Goal: Task Accomplishment & Management: Complete application form

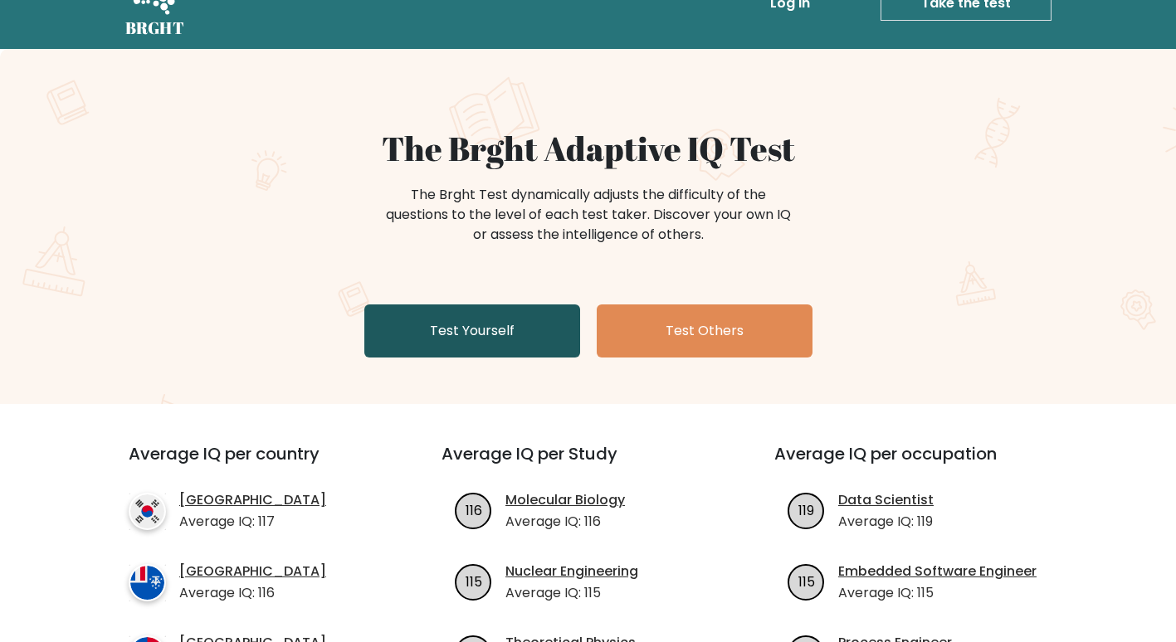
scroll to position [83, 0]
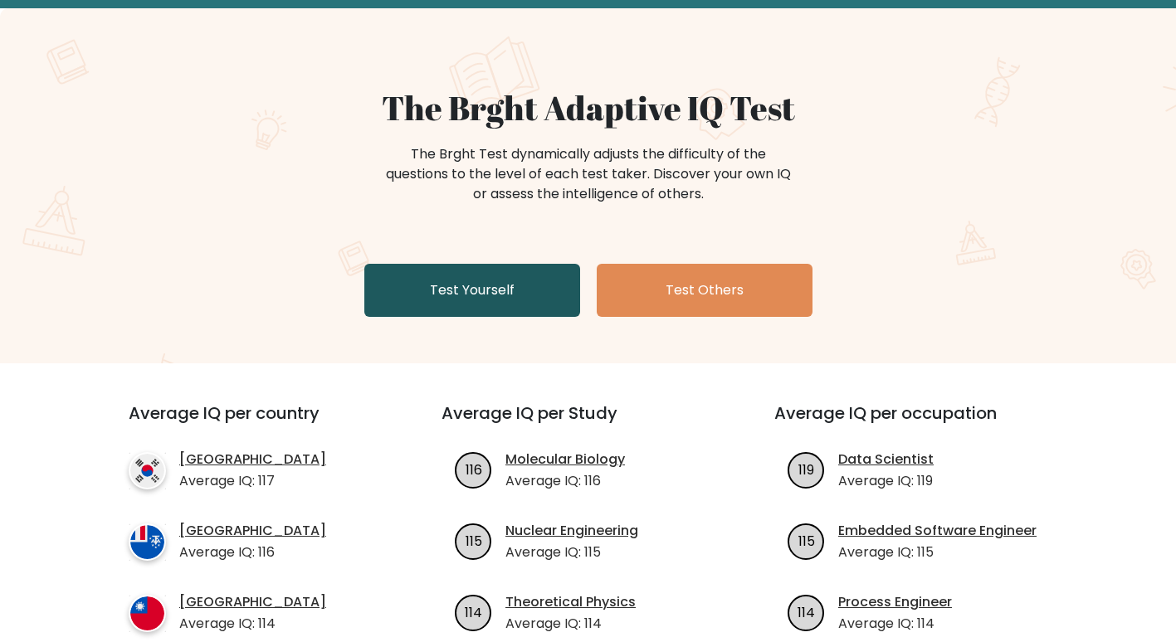
click at [482, 289] on link "Test Yourself" at bounding box center [472, 290] width 216 height 53
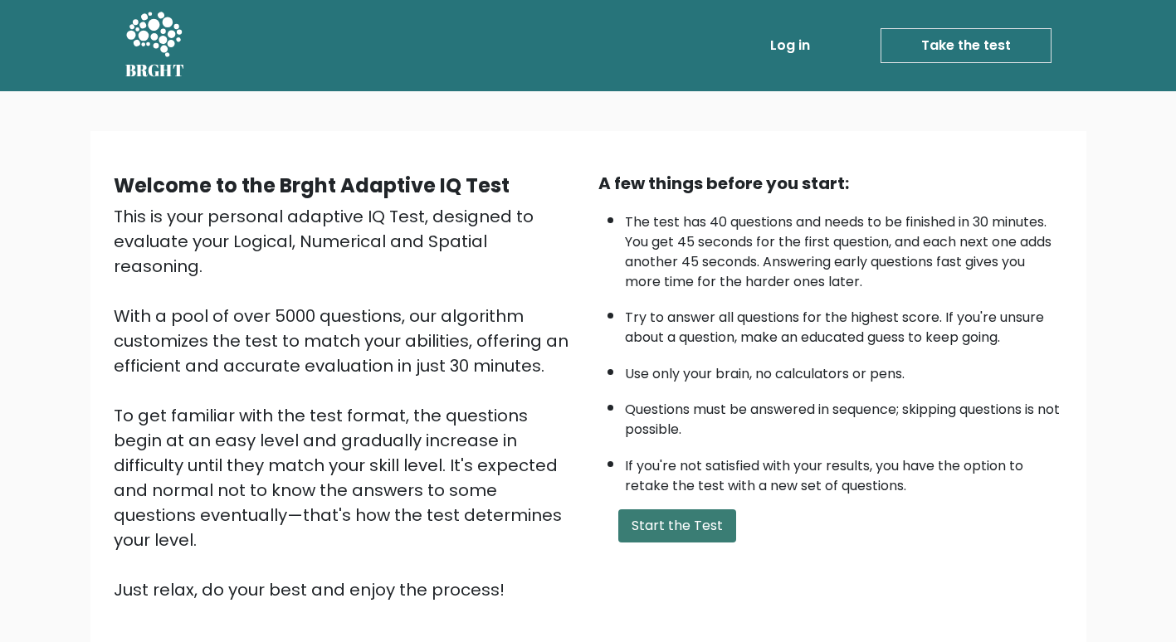
click at [650, 525] on button "Start the Test" at bounding box center [677, 526] width 118 height 33
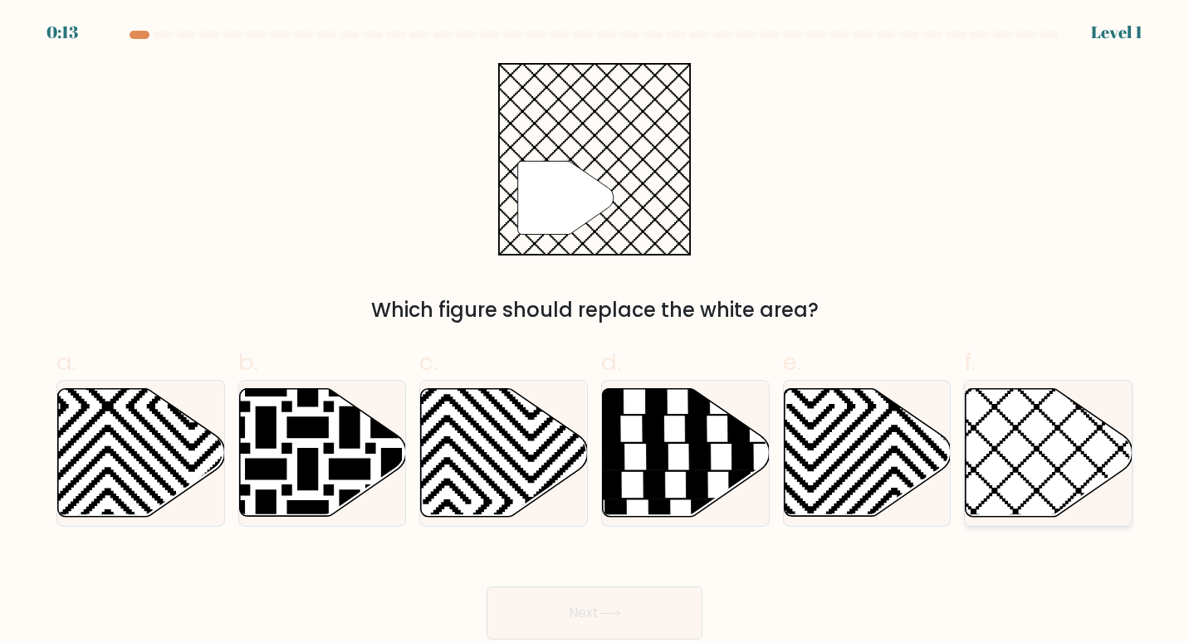
click at [1035, 451] on icon at bounding box center [1099, 385] width 336 height 336
click at [595, 332] on input "f." at bounding box center [594, 326] width 1 height 11
radio input "true"
click at [644, 608] on button "Next" at bounding box center [594, 613] width 216 height 53
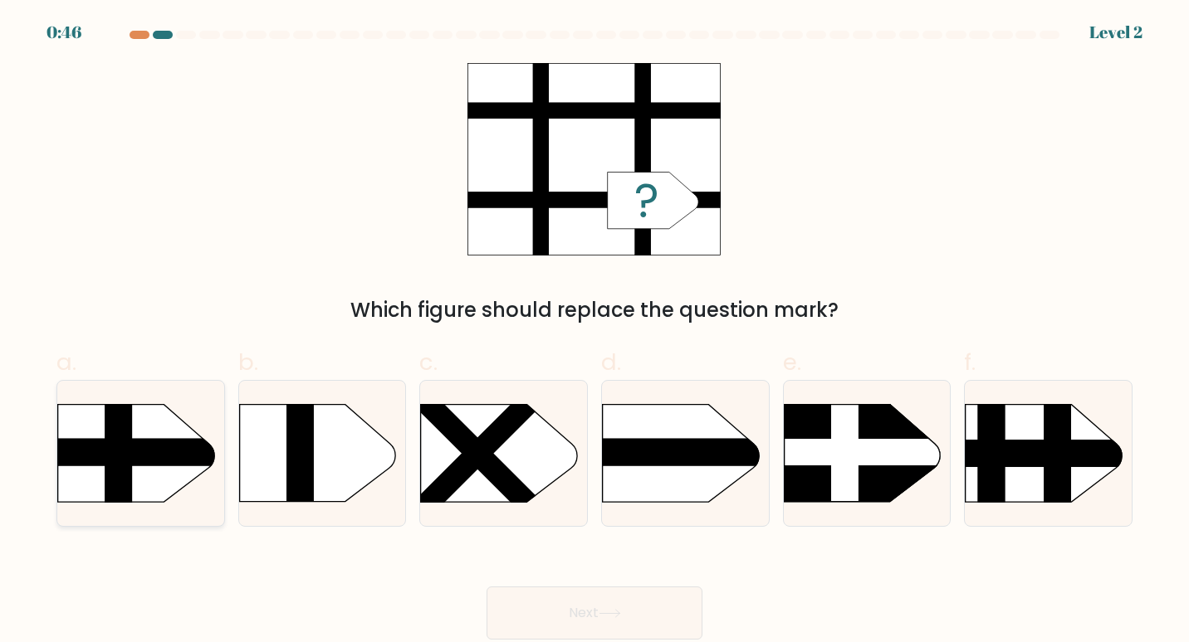
click at [113, 455] on rect at bounding box center [118, 382] width 27 height 331
click at [594, 332] on input "a." at bounding box center [594, 326] width 1 height 11
radio input "true"
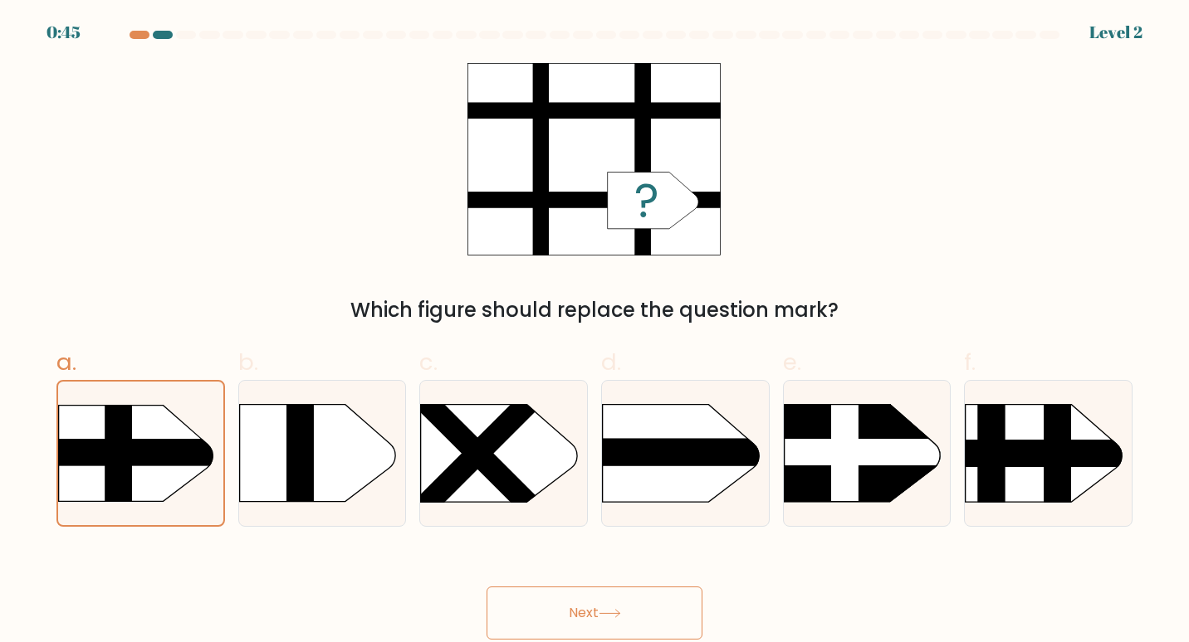
click at [647, 605] on button "Next" at bounding box center [594, 613] width 216 height 53
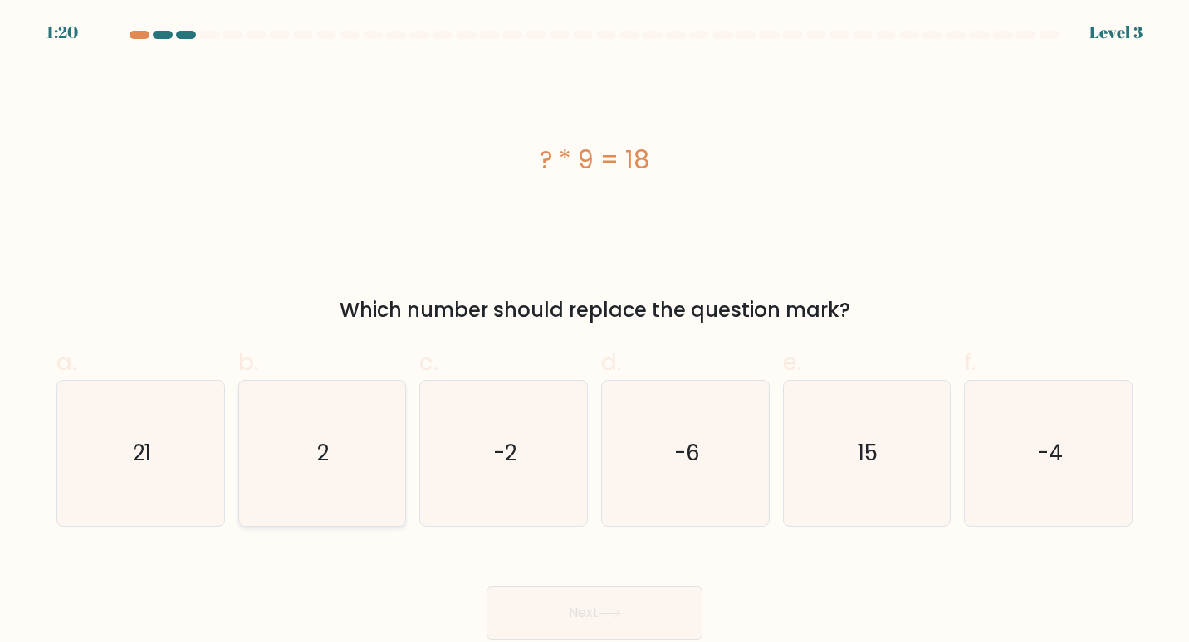
click at [307, 471] on icon "2" at bounding box center [322, 454] width 146 height 146
click at [594, 332] on input "b. 2" at bounding box center [594, 326] width 1 height 11
radio input "true"
click at [591, 609] on button "Next" at bounding box center [594, 613] width 216 height 53
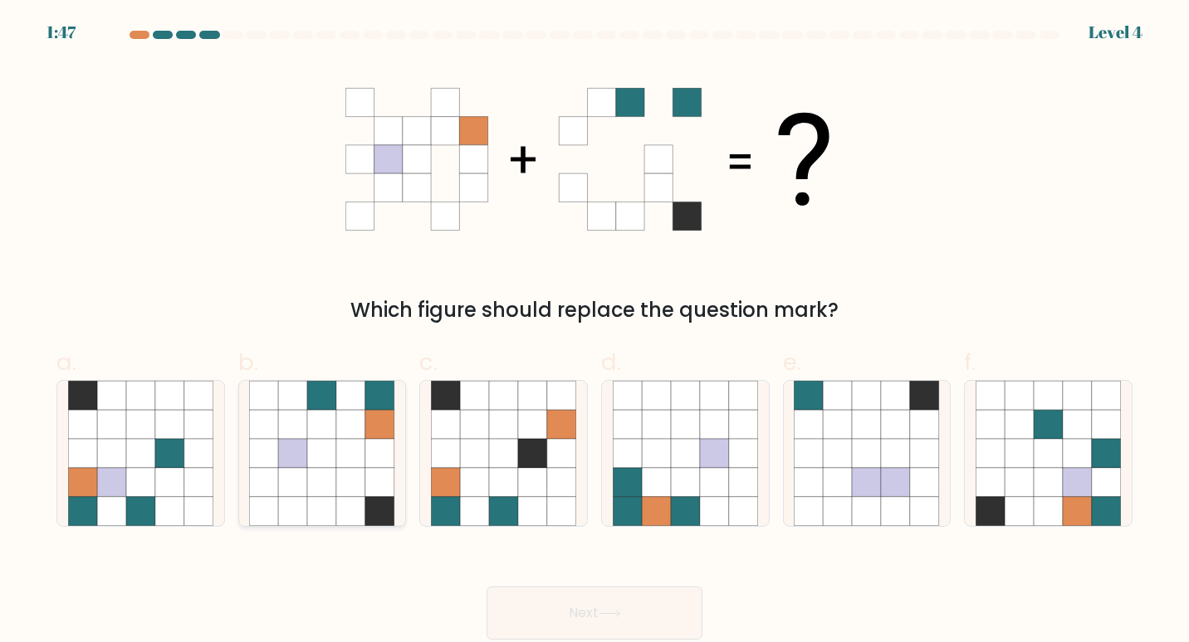
click at [359, 457] on icon at bounding box center [350, 453] width 29 height 29
click at [594, 332] on input "b." at bounding box center [594, 326] width 1 height 11
radio input "true"
click at [621, 613] on icon at bounding box center [609, 613] width 22 height 9
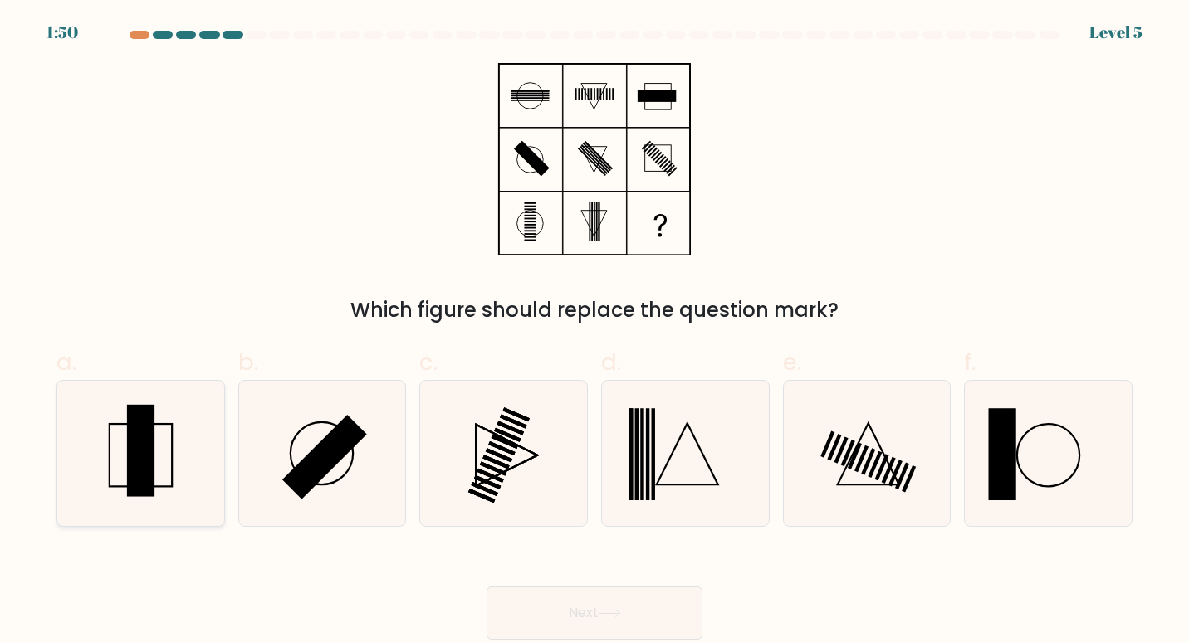
click at [172, 465] on rect at bounding box center [141, 455] width 63 height 63
click at [594, 332] on input "a." at bounding box center [594, 326] width 1 height 11
radio input "true"
click at [651, 605] on button "Next" at bounding box center [594, 613] width 216 height 53
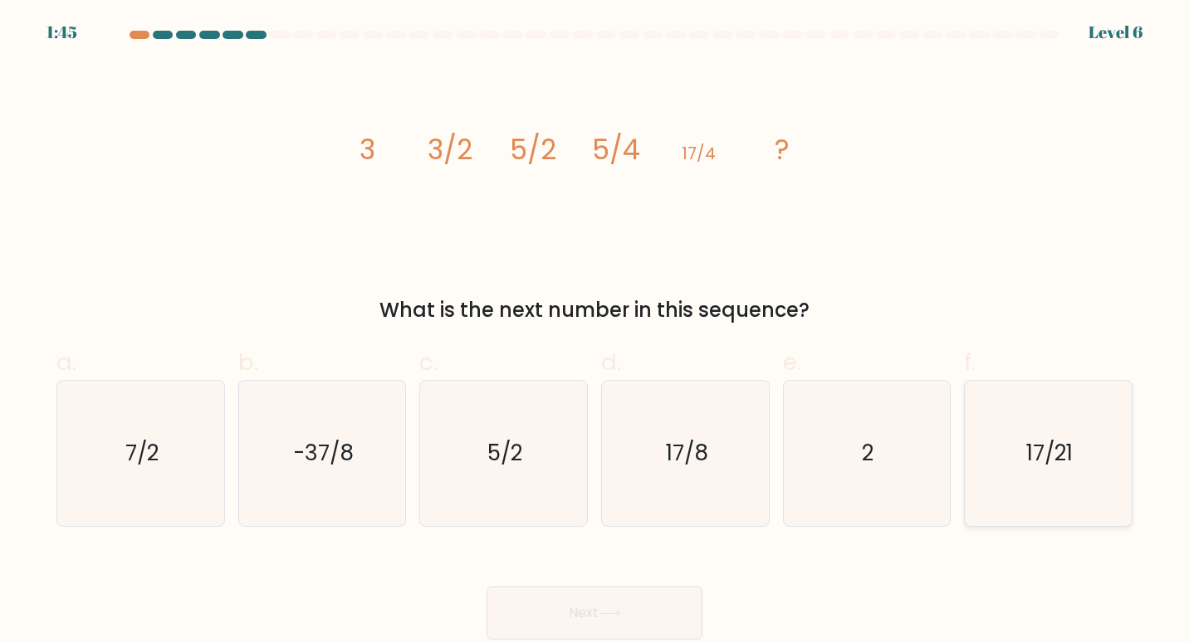
click at [1056, 437] on icon "17/21" at bounding box center [1048, 454] width 146 height 146
click at [595, 332] on input "f. 17/21" at bounding box center [594, 326] width 1 height 11
radio input "true"
click at [730, 457] on icon "17/8" at bounding box center [686, 454] width 146 height 146
click at [595, 332] on input "d. 17/8" at bounding box center [594, 326] width 1 height 11
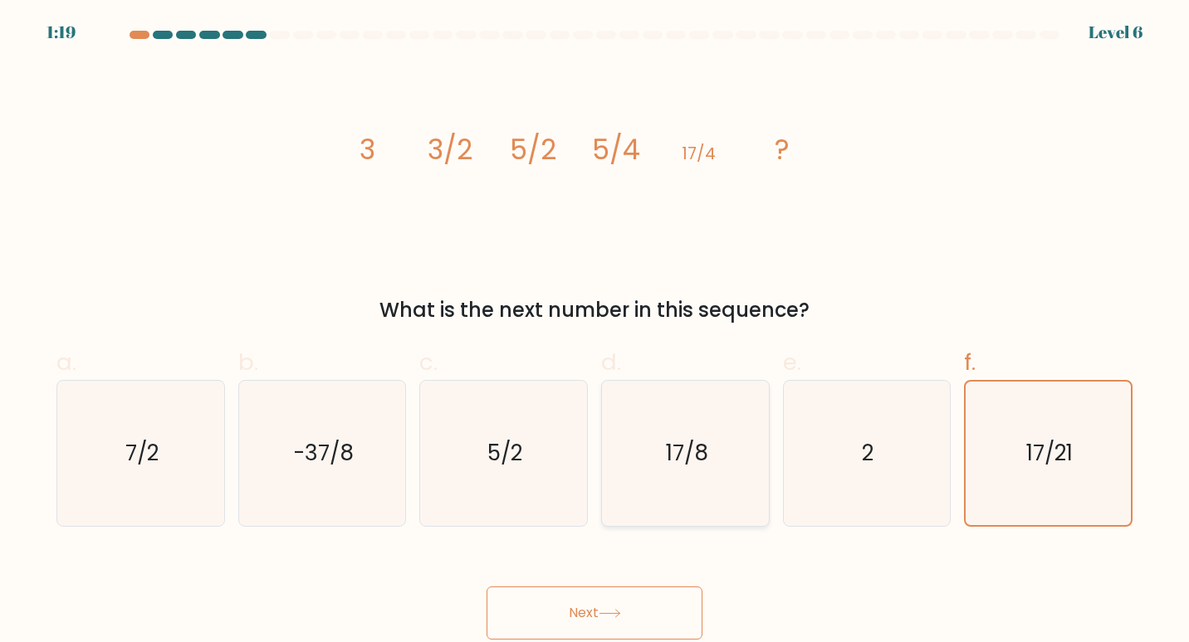
radio input "true"
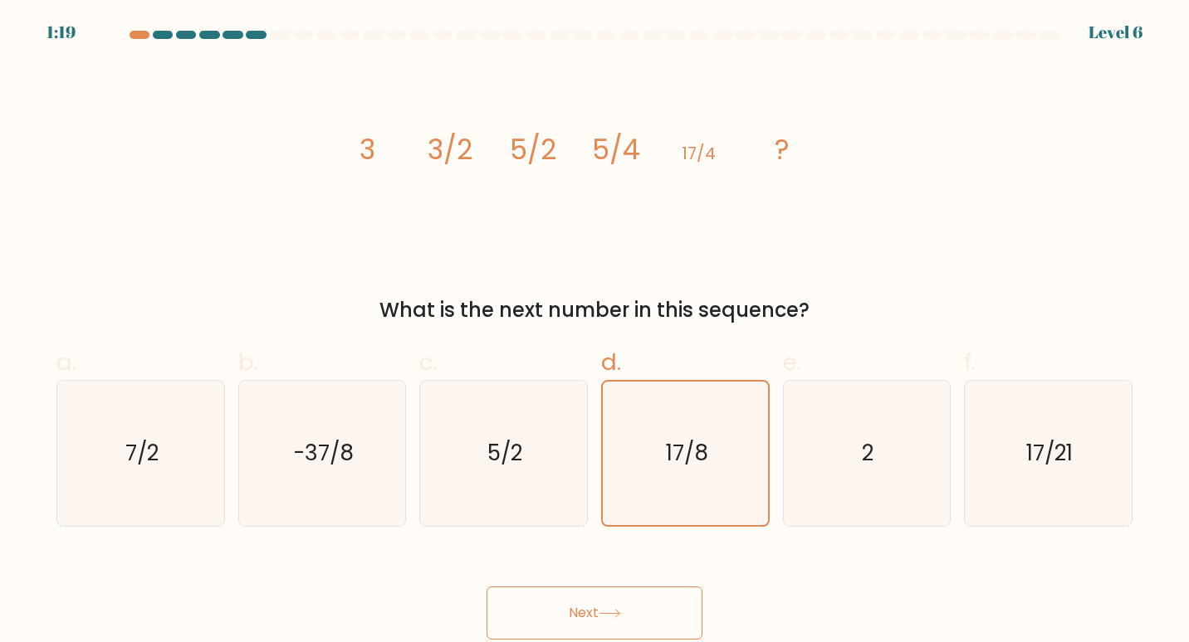
click at [647, 602] on button "Next" at bounding box center [594, 613] width 216 height 53
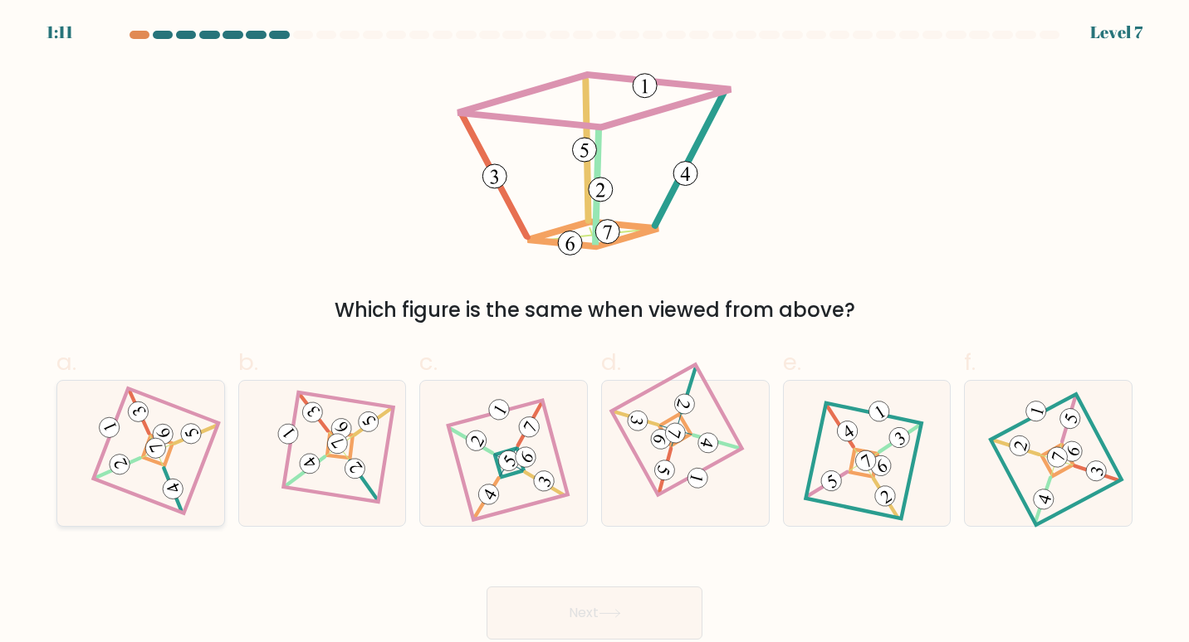
click at [173, 436] on icon at bounding box center [140, 453] width 100 height 116
click at [594, 332] on input "a." at bounding box center [594, 326] width 1 height 11
radio input "true"
click at [598, 613] on button "Next" at bounding box center [594, 613] width 216 height 53
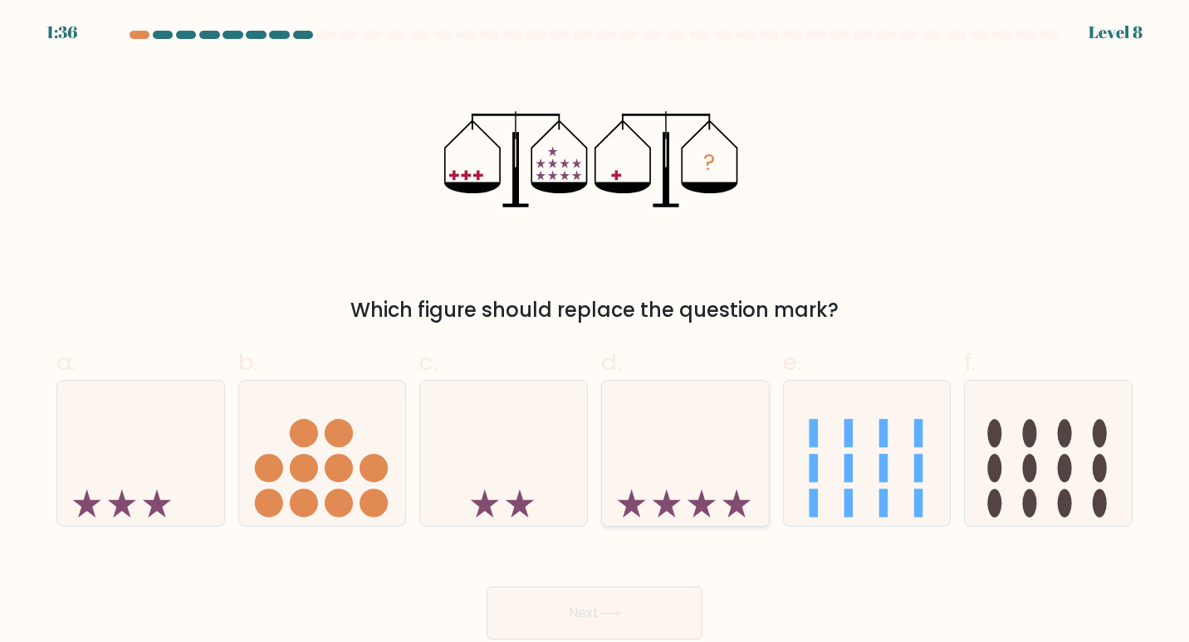
click at [650, 471] on icon at bounding box center [685, 453] width 167 height 138
click at [595, 332] on input "d." at bounding box center [594, 326] width 1 height 11
radio input "true"
click at [654, 476] on icon at bounding box center [685, 453] width 165 height 137
click at [595, 332] on input "d." at bounding box center [594, 326] width 1 height 11
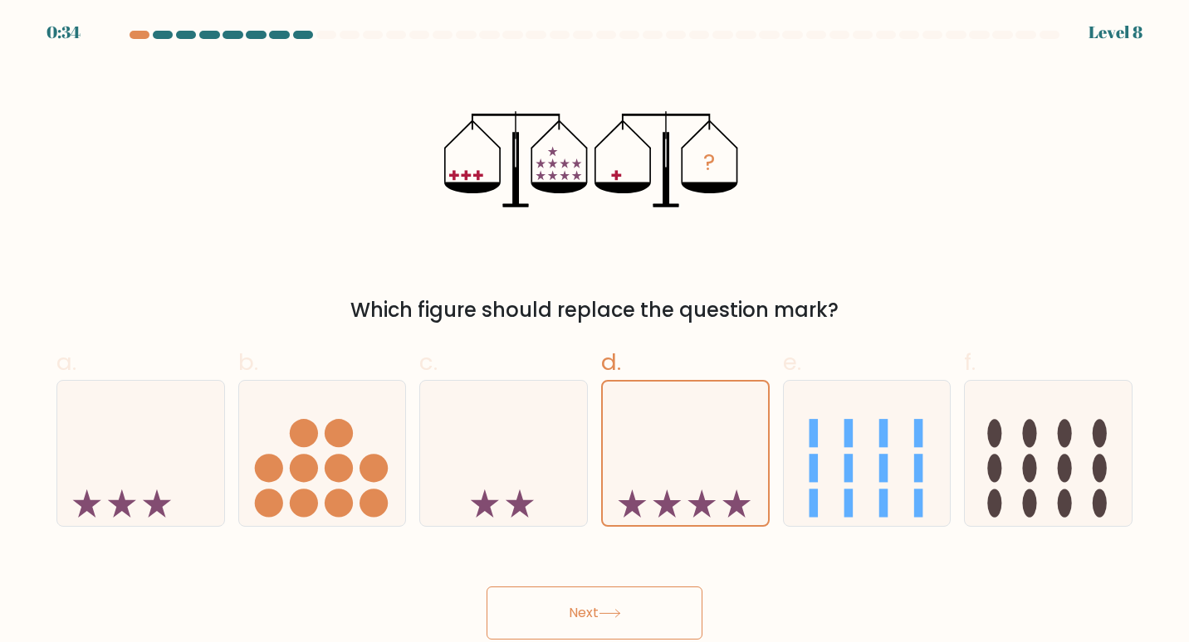
click at [629, 611] on button "Next" at bounding box center [594, 613] width 216 height 53
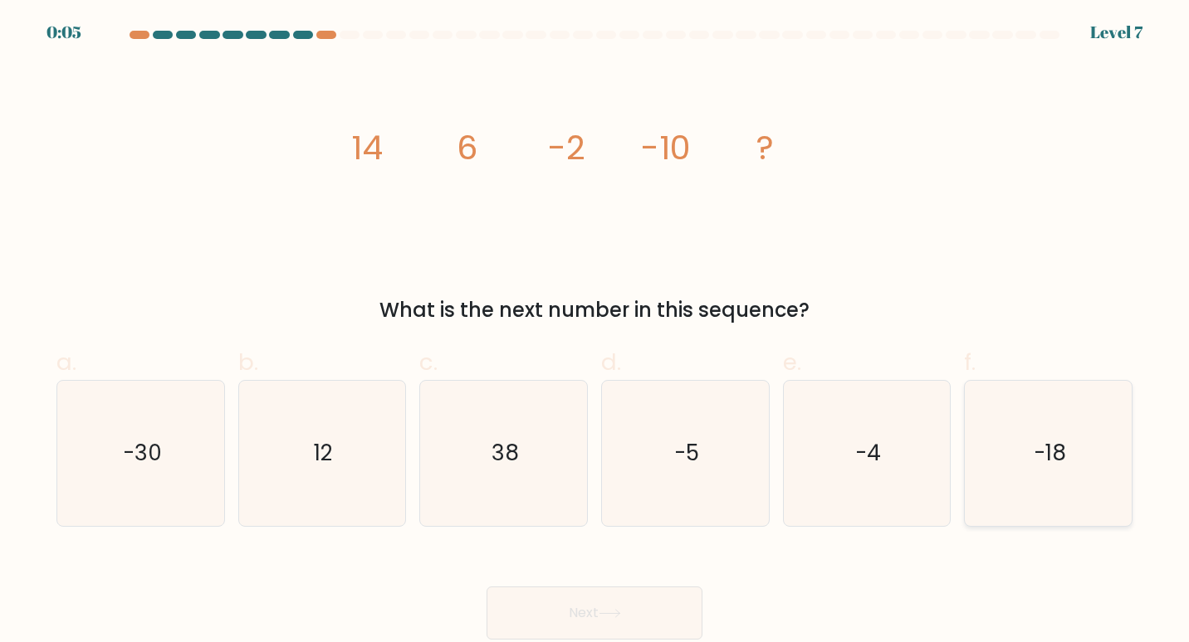
click at [1057, 454] on text "-18" at bounding box center [1049, 452] width 32 height 31
click at [595, 332] on input "f. -18" at bounding box center [594, 326] width 1 height 11
radio input "true"
click at [653, 601] on button "Next" at bounding box center [594, 613] width 216 height 53
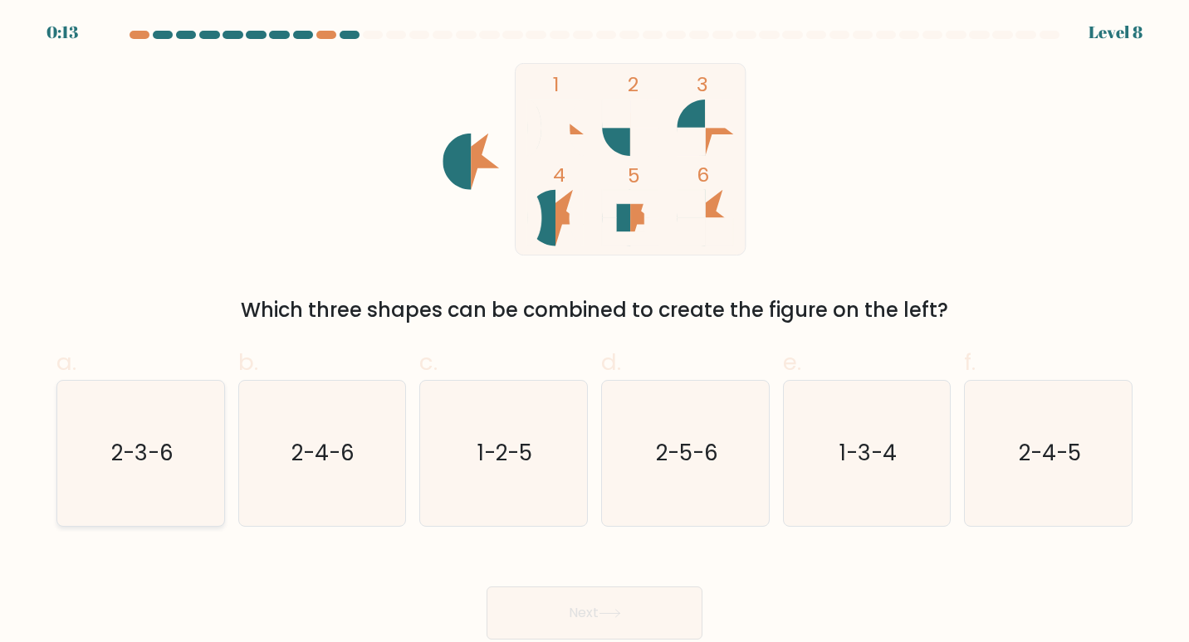
click at [138, 474] on icon "2-3-6" at bounding box center [141, 454] width 146 height 146
click at [594, 332] on input "a. 2-3-6" at bounding box center [594, 326] width 1 height 11
radio input "true"
click at [532, 591] on button "Next" at bounding box center [594, 613] width 216 height 53
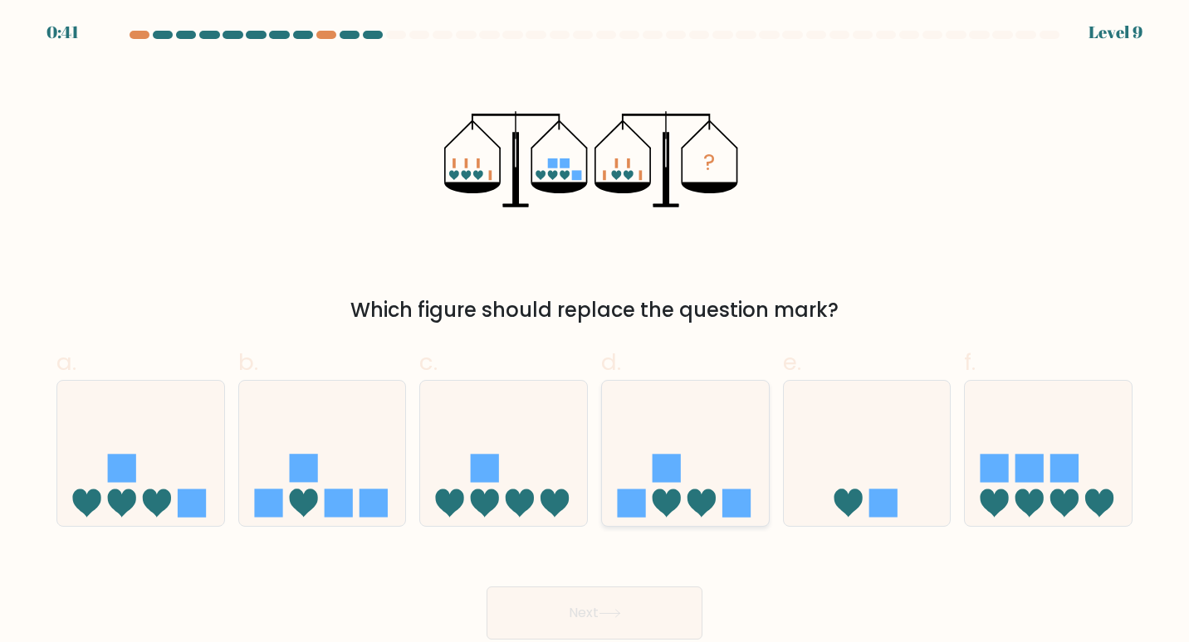
click at [682, 500] on icon at bounding box center [685, 453] width 167 height 138
click at [595, 332] on input "d." at bounding box center [594, 326] width 1 height 11
radio input "true"
click at [644, 624] on button "Next" at bounding box center [594, 613] width 216 height 53
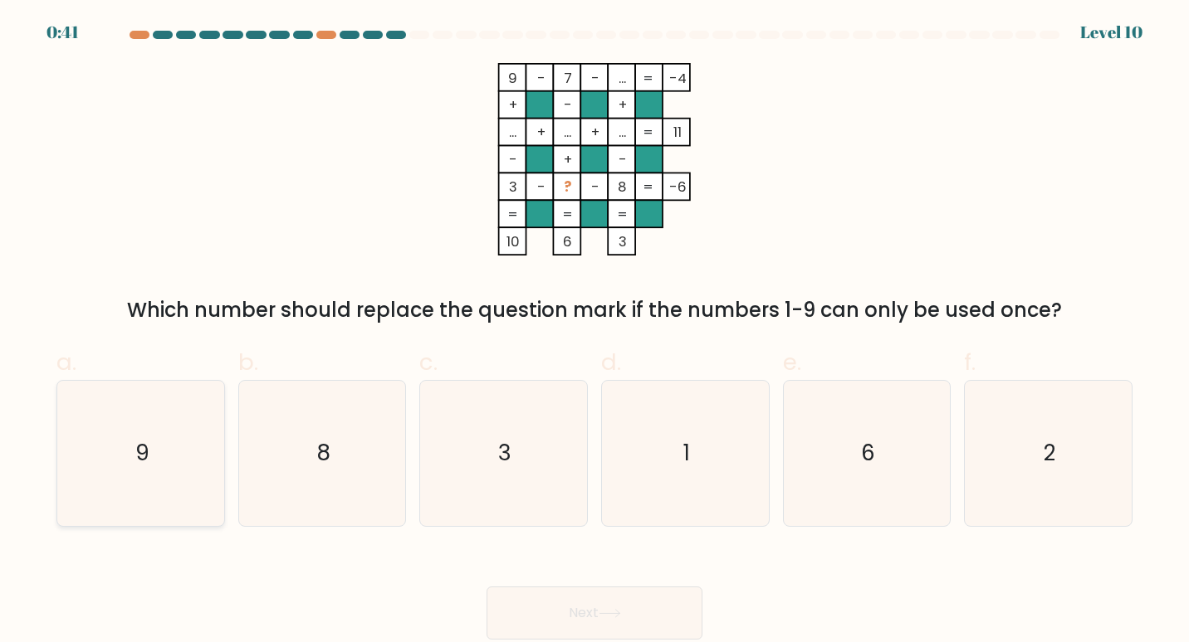
click at [207, 431] on icon "9" at bounding box center [141, 454] width 146 height 146
click at [594, 332] on input "a. 9" at bounding box center [594, 326] width 1 height 11
radio input "true"
click at [645, 617] on button "Next" at bounding box center [594, 613] width 216 height 53
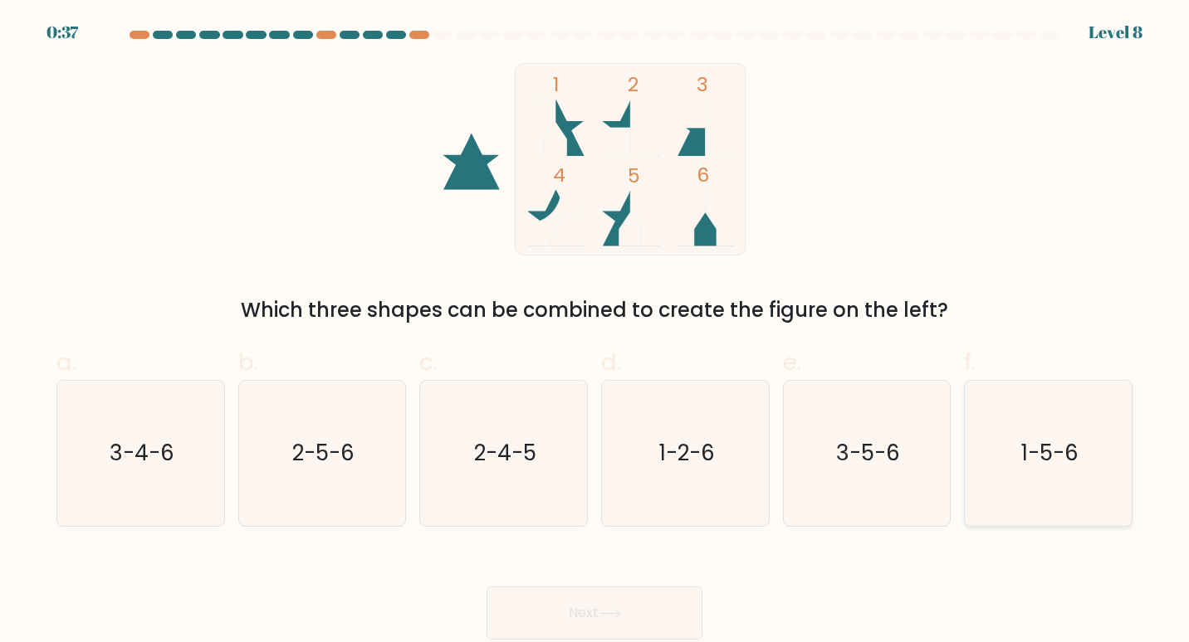
click at [1053, 464] on text "1-5-6" at bounding box center [1049, 452] width 57 height 31
click at [595, 332] on input "f. 1-5-6" at bounding box center [594, 326] width 1 height 11
radio input "true"
click at [642, 606] on button "Next" at bounding box center [594, 613] width 216 height 53
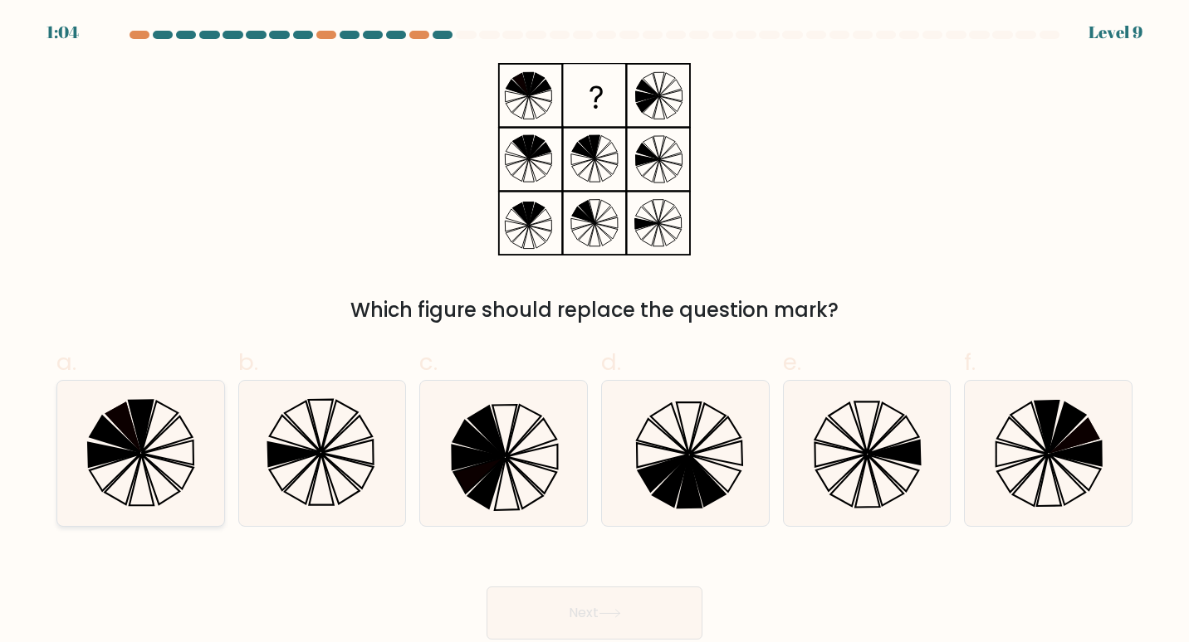
click at [177, 437] on icon at bounding box center [141, 454] width 146 height 146
click at [594, 332] on input "a." at bounding box center [594, 326] width 1 height 11
radio input "true"
click at [623, 637] on button "Next" at bounding box center [594, 613] width 216 height 53
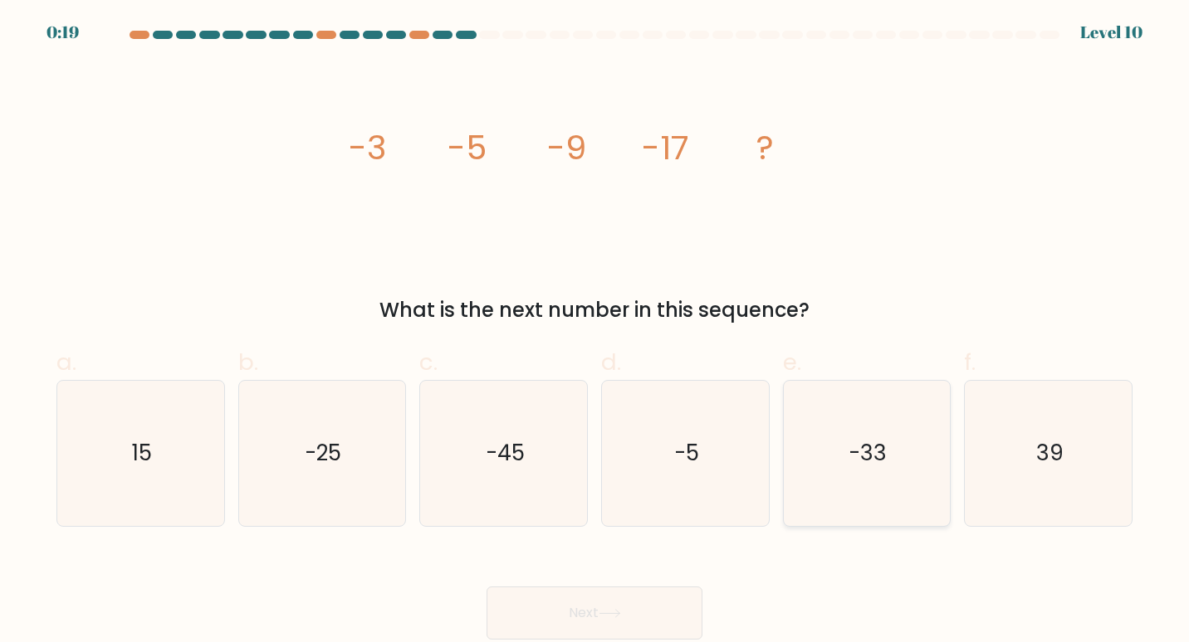
click at [875, 453] on text "-33" at bounding box center [868, 452] width 38 height 31
click at [595, 332] on input "e. -33" at bounding box center [594, 326] width 1 height 11
radio input "true"
click at [647, 614] on button "Next" at bounding box center [594, 613] width 216 height 53
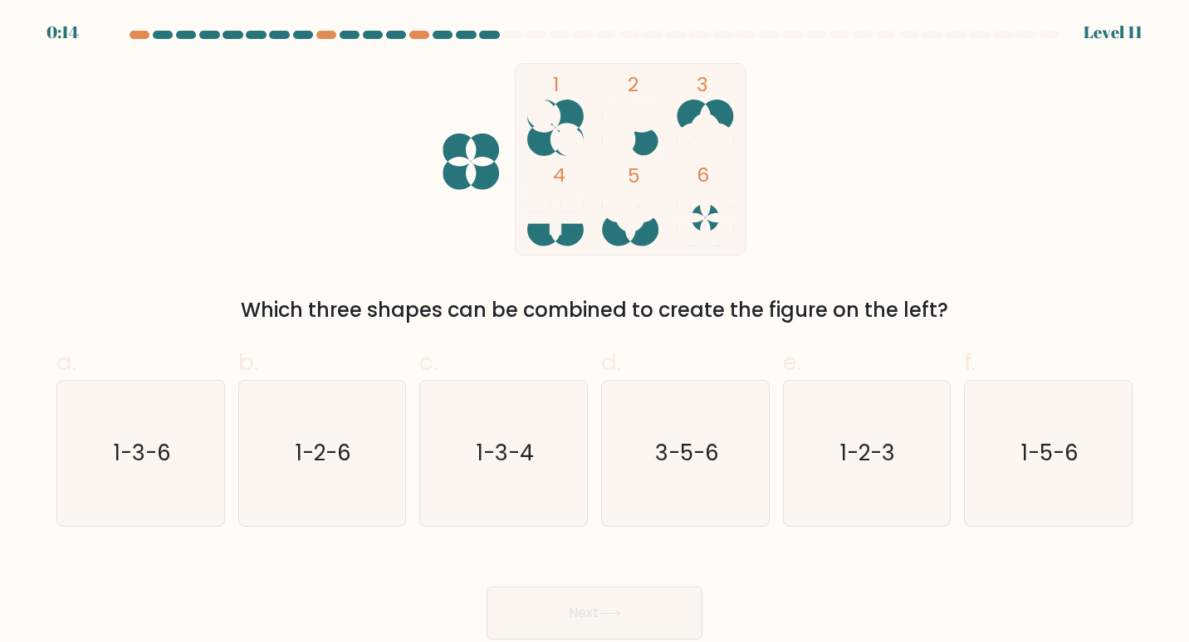
click at [553, 117] on circle at bounding box center [541, 114] width 28 height 28
click at [1047, 454] on text "1-5-6" at bounding box center [1049, 452] width 57 height 31
click at [1024, 491] on icon "1-5-6" at bounding box center [1048, 454] width 146 height 146
click at [595, 332] on input "f. 1-5-6" at bounding box center [594, 326] width 1 height 11
radio input "true"
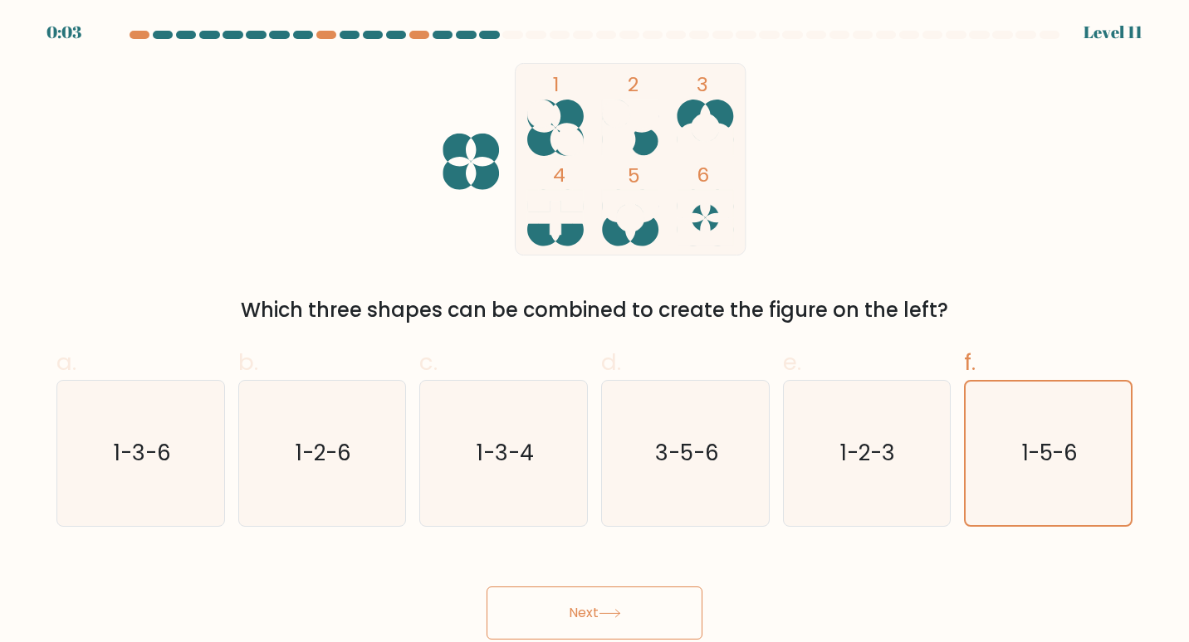
click at [681, 610] on button "Next" at bounding box center [594, 613] width 216 height 53
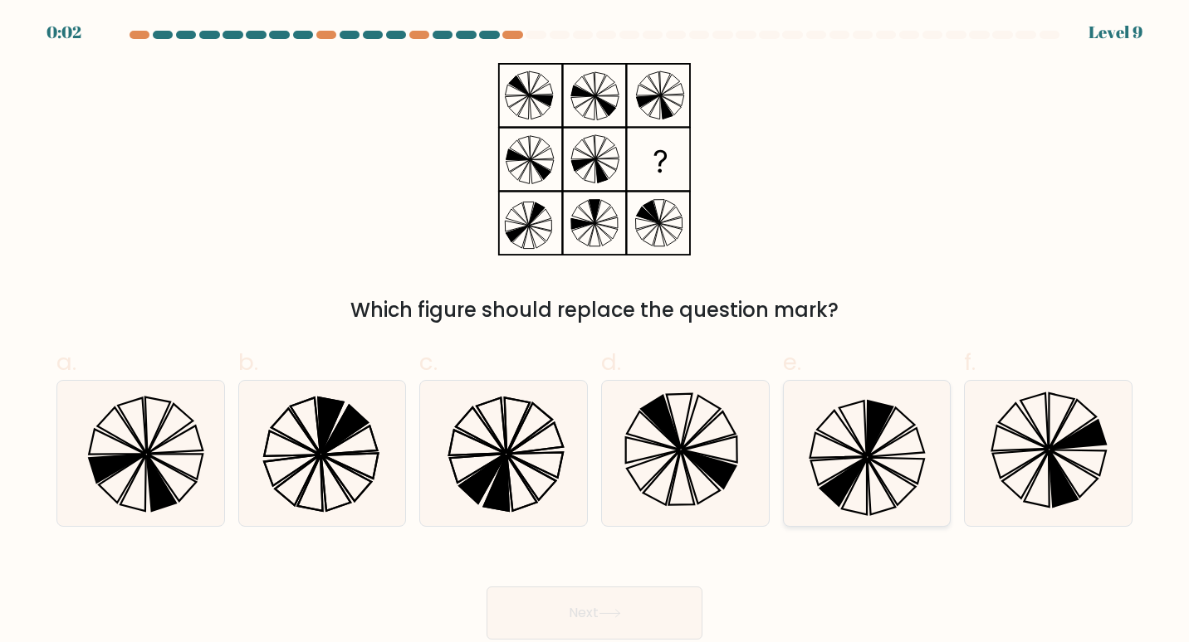
click at [849, 455] on icon at bounding box center [867, 454] width 146 height 146
click at [595, 332] on input "e." at bounding box center [594, 326] width 1 height 11
radio input "true"
click at [649, 595] on button "Next" at bounding box center [594, 613] width 216 height 53
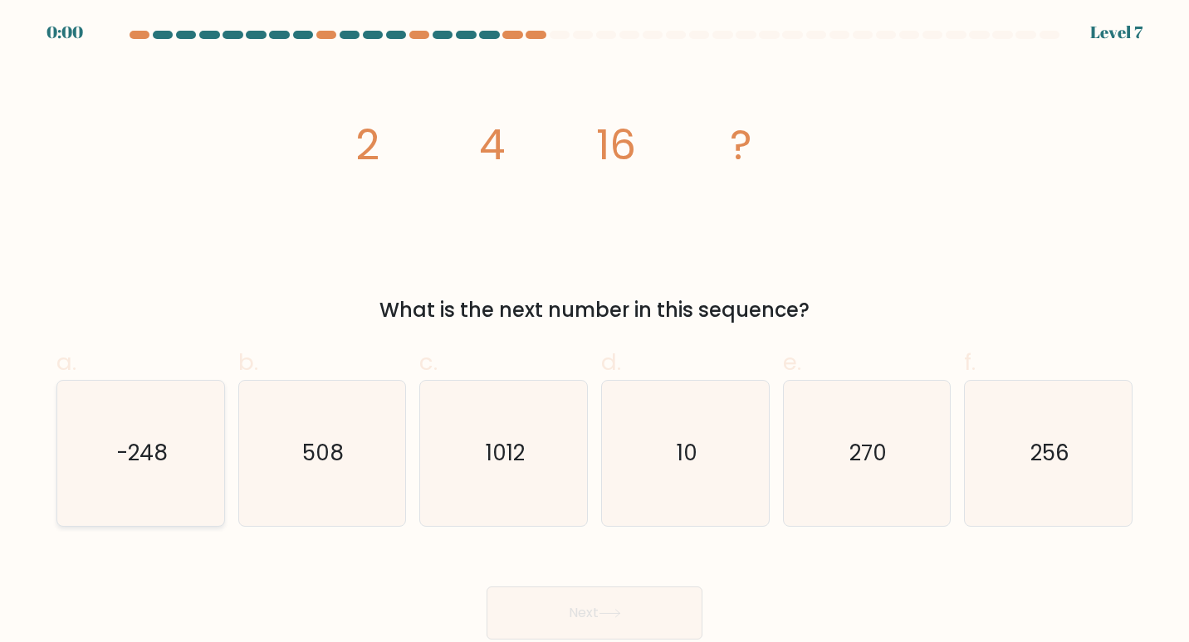
click at [115, 470] on icon "-248" at bounding box center [141, 454] width 146 height 146
click at [594, 332] on input "a. -248" at bounding box center [594, 326] width 1 height 11
radio input "true"
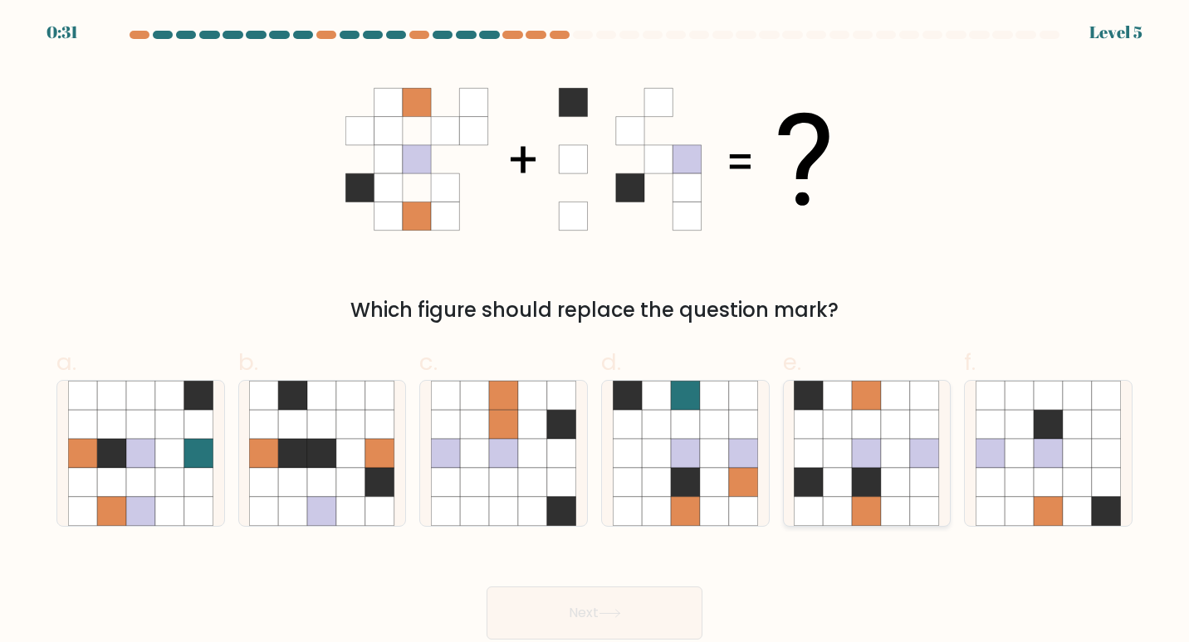
click at [828, 491] on icon at bounding box center [837, 482] width 29 height 29
click at [595, 332] on input "e." at bounding box center [594, 326] width 1 height 11
radio input "true"
click at [645, 600] on button "Next" at bounding box center [594, 613] width 216 height 53
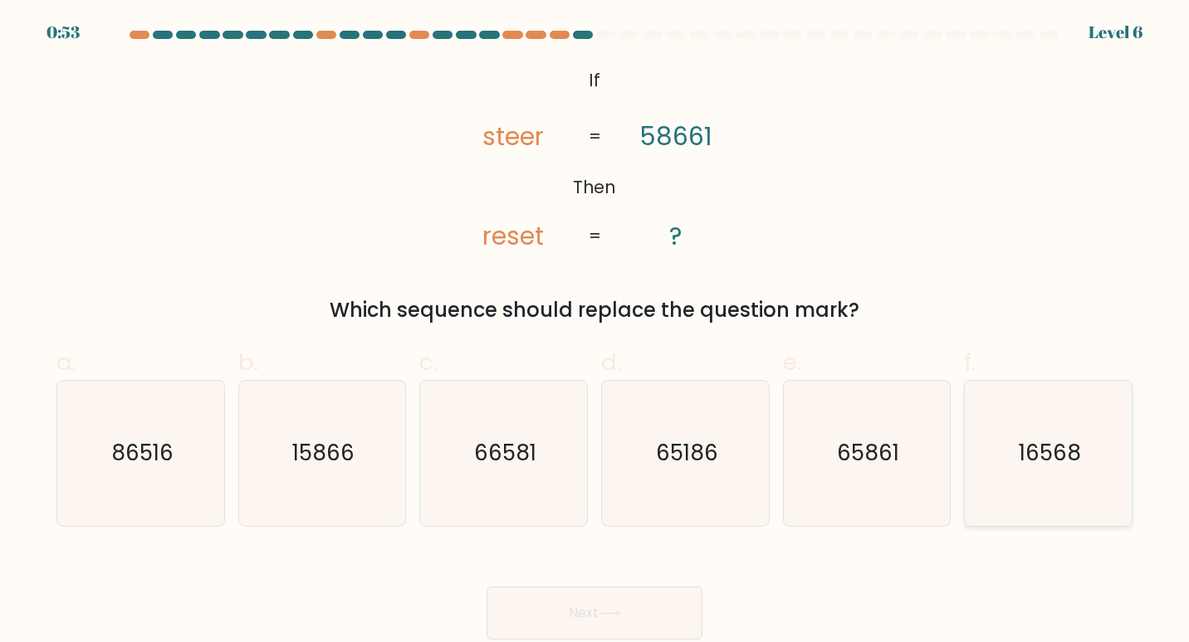
click at [1045, 440] on text "16568" at bounding box center [1049, 452] width 62 height 31
click at [595, 332] on input "f. 16568" at bounding box center [594, 326] width 1 height 11
radio input "true"
click at [631, 603] on button "Next" at bounding box center [594, 613] width 216 height 53
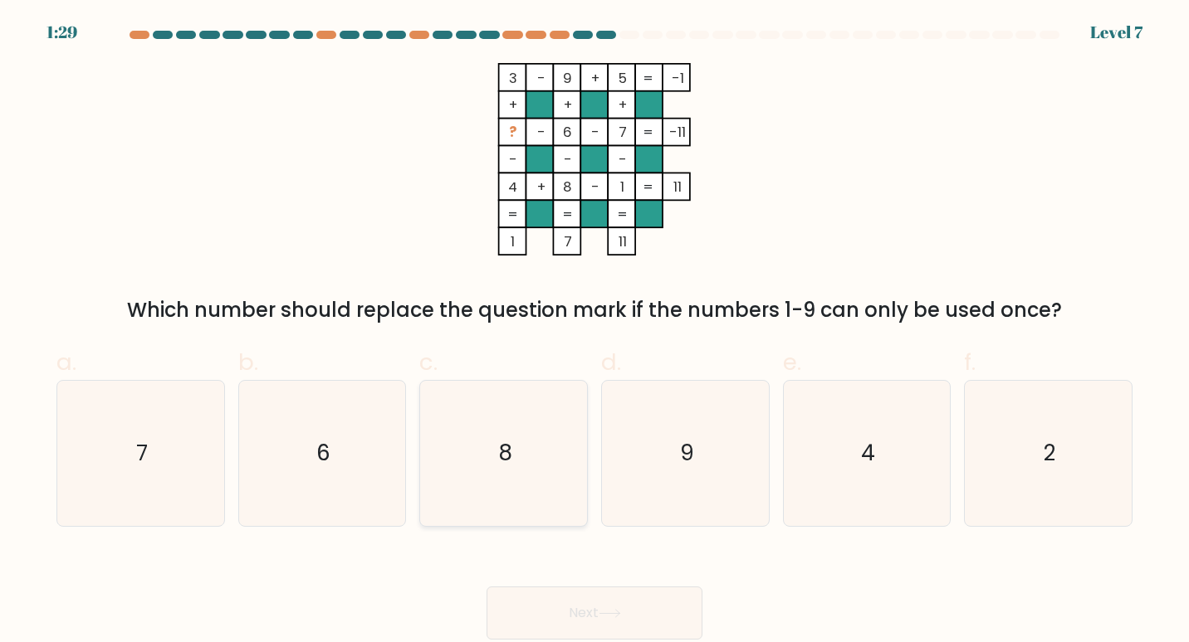
click at [520, 433] on icon "8" at bounding box center [504, 454] width 146 height 146
click at [594, 332] on input "c. 8" at bounding box center [594, 326] width 1 height 11
radio input "true"
click at [608, 617] on icon at bounding box center [609, 613] width 22 height 9
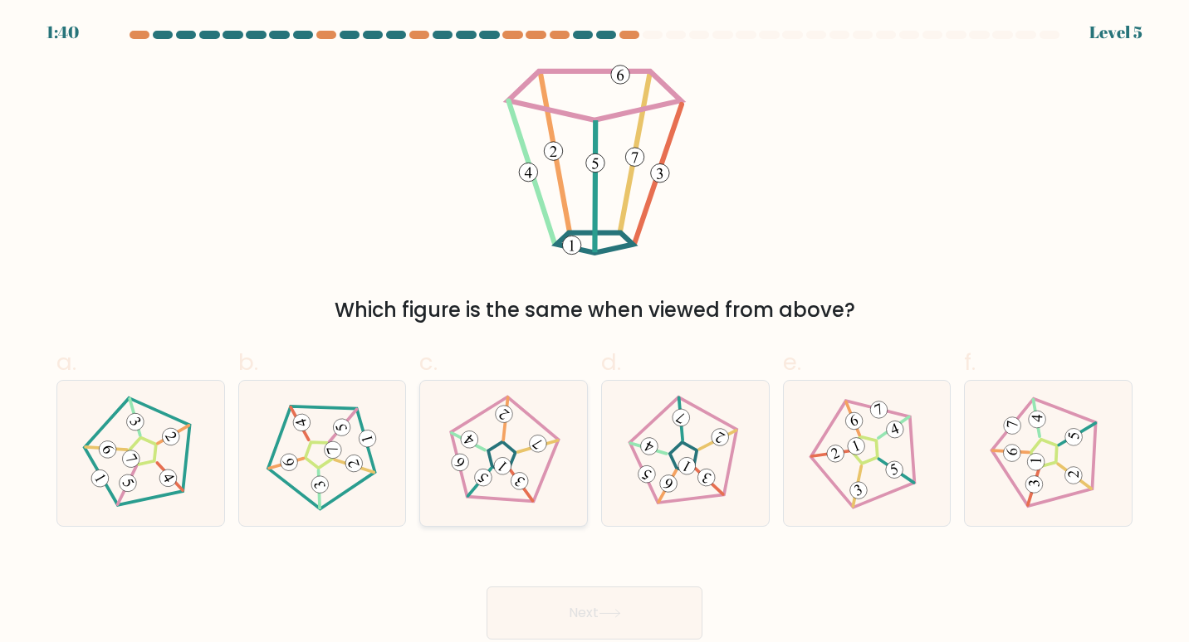
click at [511, 463] on 142 at bounding box center [500, 456] width 37 height 37
click at [594, 332] on input "c." at bounding box center [594, 326] width 1 height 11
radio input "true"
click at [567, 593] on button "Next" at bounding box center [594, 613] width 216 height 53
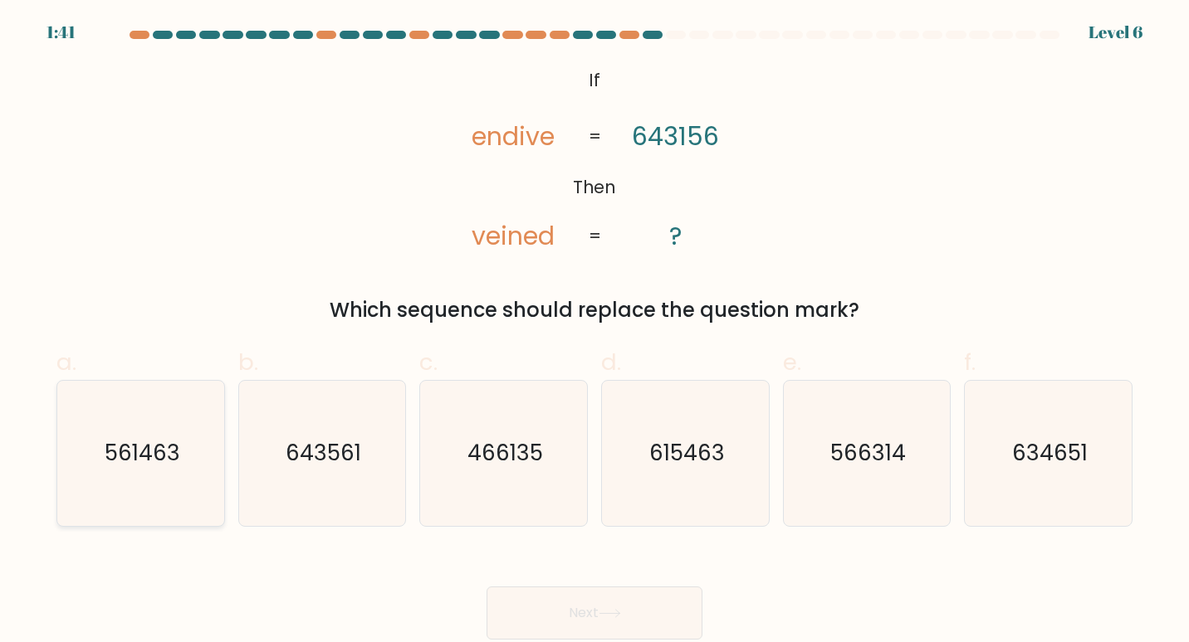
click at [149, 485] on icon "561463" at bounding box center [141, 454] width 146 height 146
click at [594, 332] on input "a. 561463" at bounding box center [594, 326] width 1 height 11
radio input "true"
click at [574, 594] on button "Next" at bounding box center [594, 613] width 216 height 53
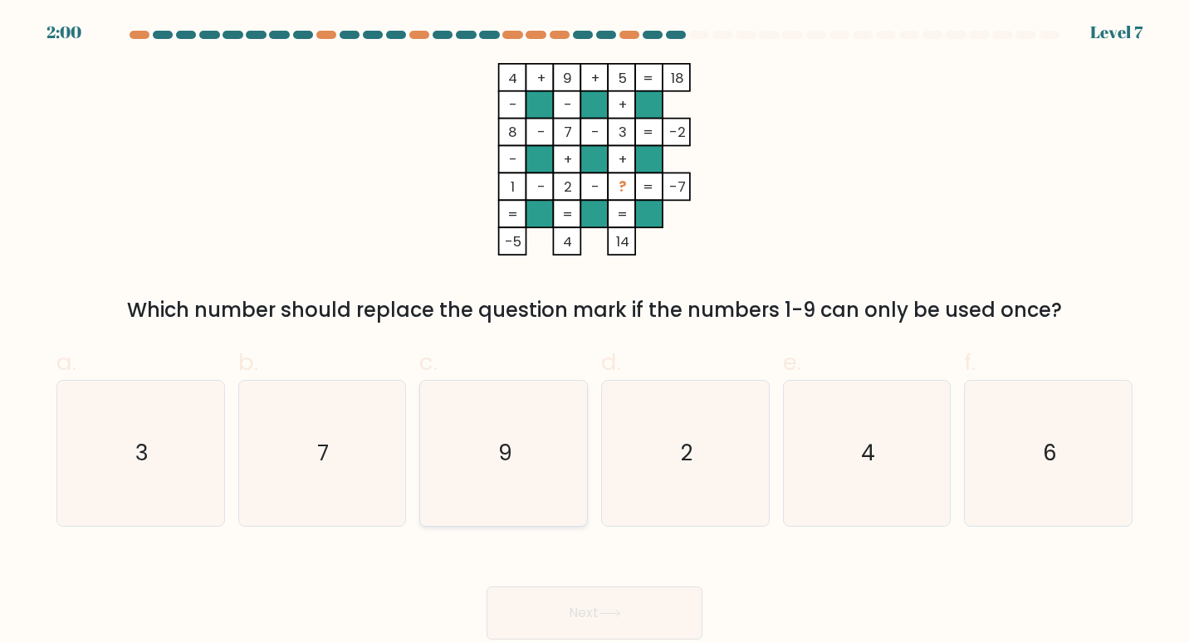
click at [549, 466] on icon "9" at bounding box center [504, 454] width 146 height 146
click at [594, 332] on input "c. 9" at bounding box center [594, 326] width 1 height 11
radio input "true"
drag, startPoint x: 575, startPoint y: 556, endPoint x: 578, endPoint y: 578, distance: 21.7
click at [578, 570] on div "Next" at bounding box center [594, 593] width 1096 height 93
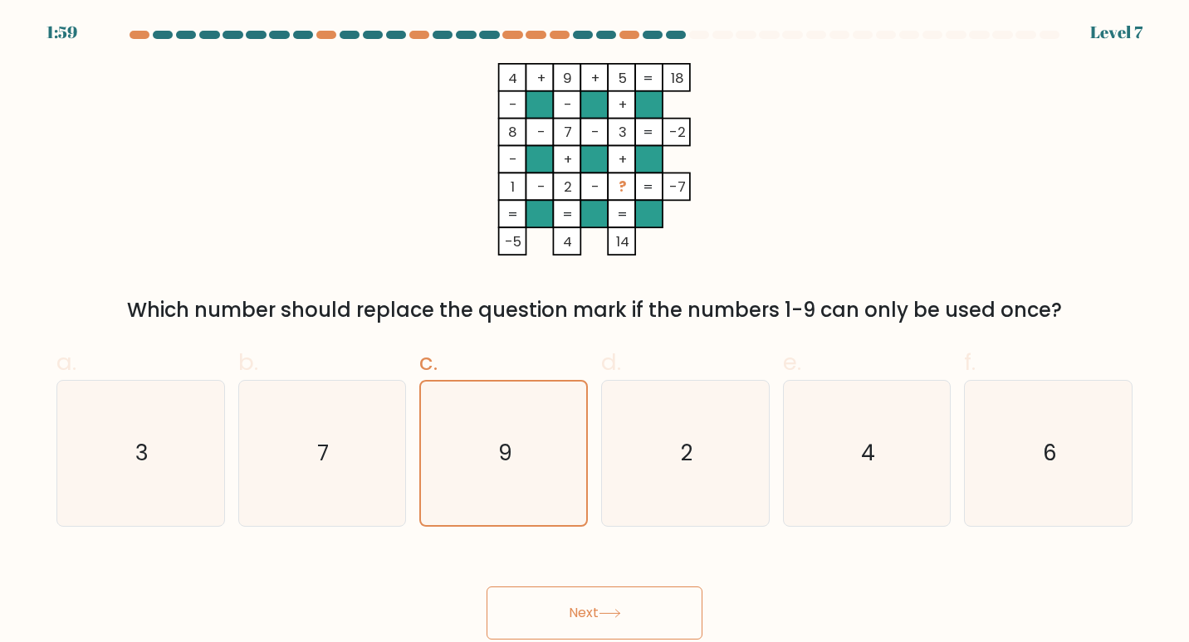
click at [579, 588] on button "Next" at bounding box center [594, 613] width 216 height 53
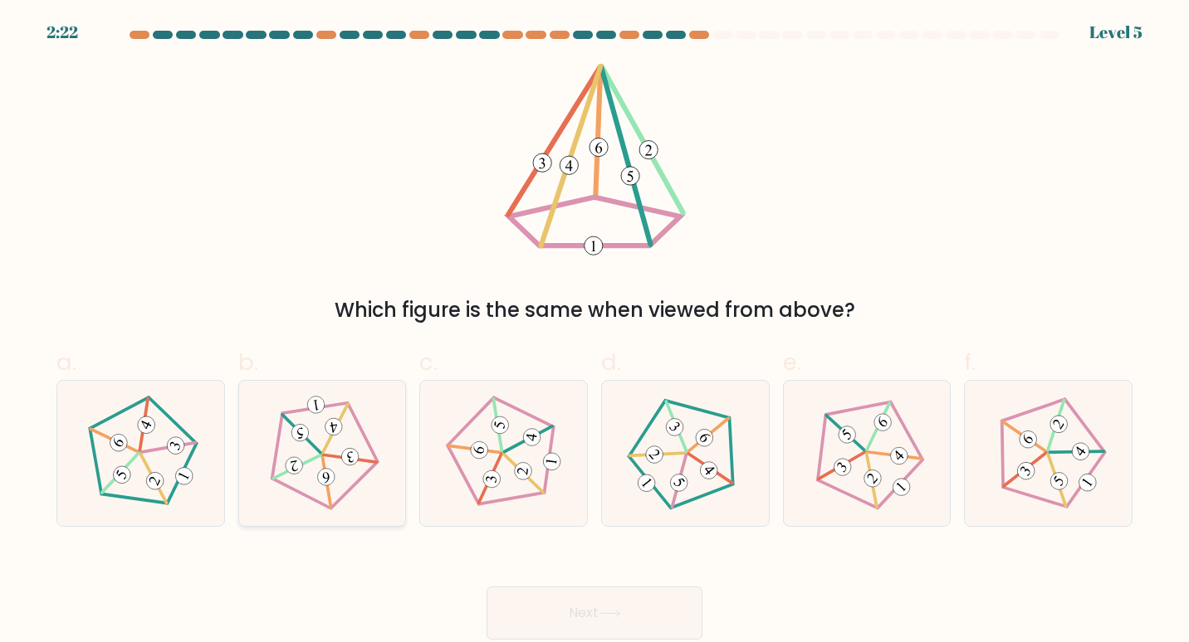
click at [310, 454] on icon at bounding box center [322, 453] width 116 height 116
click at [594, 332] on input "b." at bounding box center [594, 326] width 1 height 11
radio input "true"
click at [560, 602] on button "Next" at bounding box center [594, 613] width 216 height 53
click at [560, 617] on button "Next" at bounding box center [594, 613] width 216 height 53
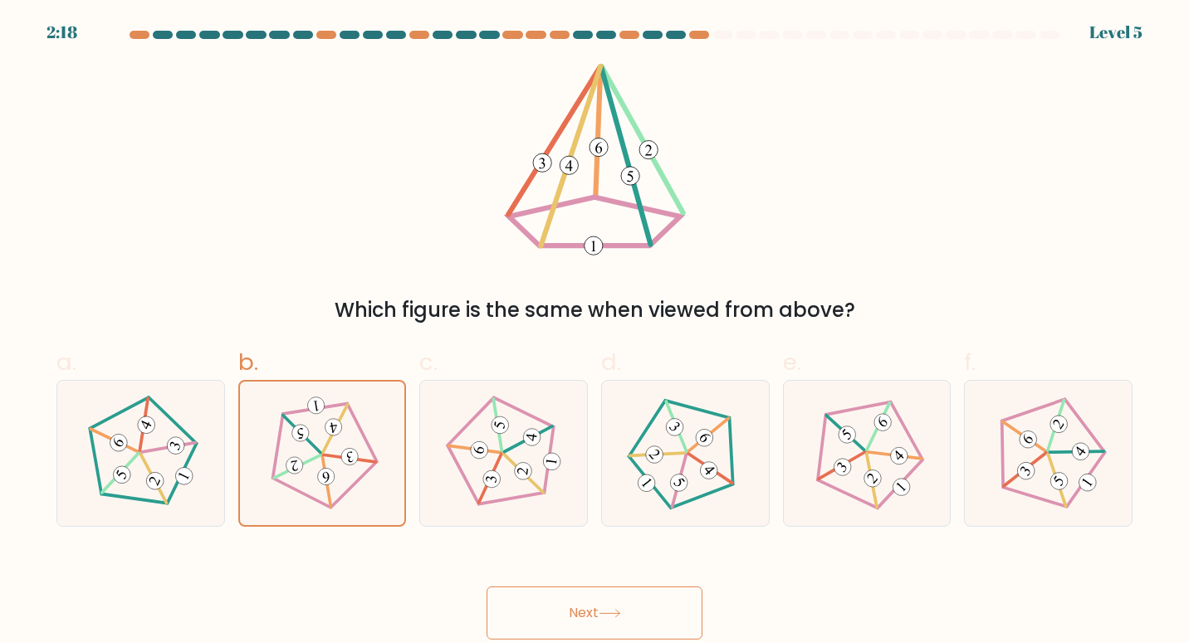
click at [560, 617] on button "Next" at bounding box center [594, 613] width 216 height 53
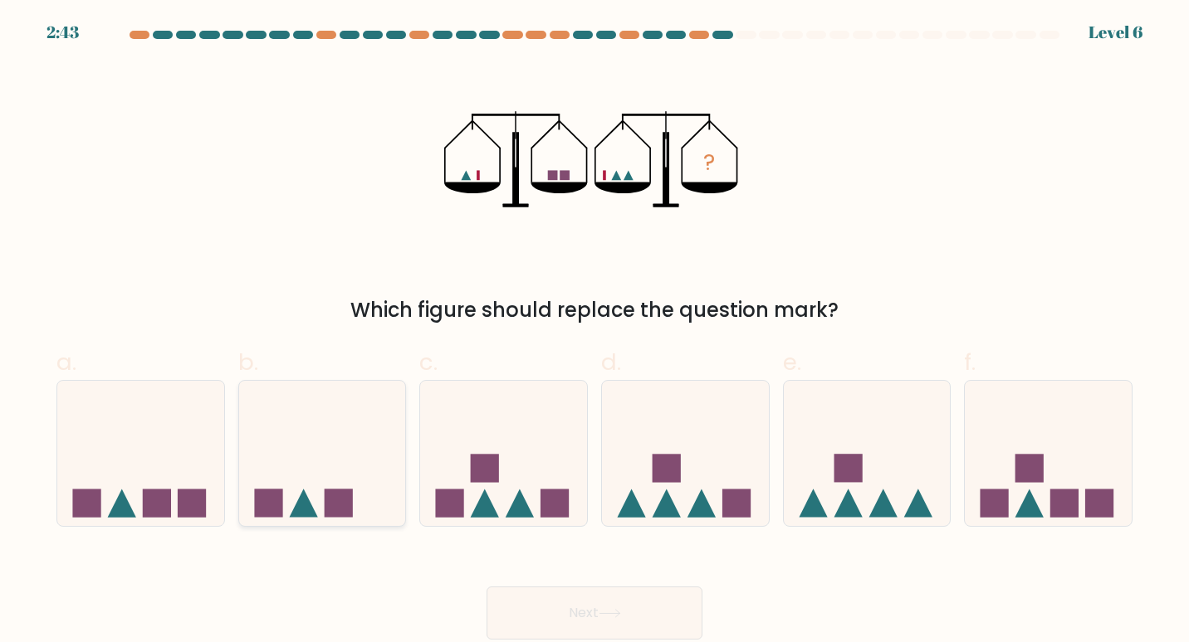
click at [314, 499] on icon at bounding box center [322, 453] width 167 height 138
click at [594, 332] on input "b." at bounding box center [594, 326] width 1 height 11
radio input "true"
click at [539, 632] on button "Next" at bounding box center [594, 613] width 216 height 53
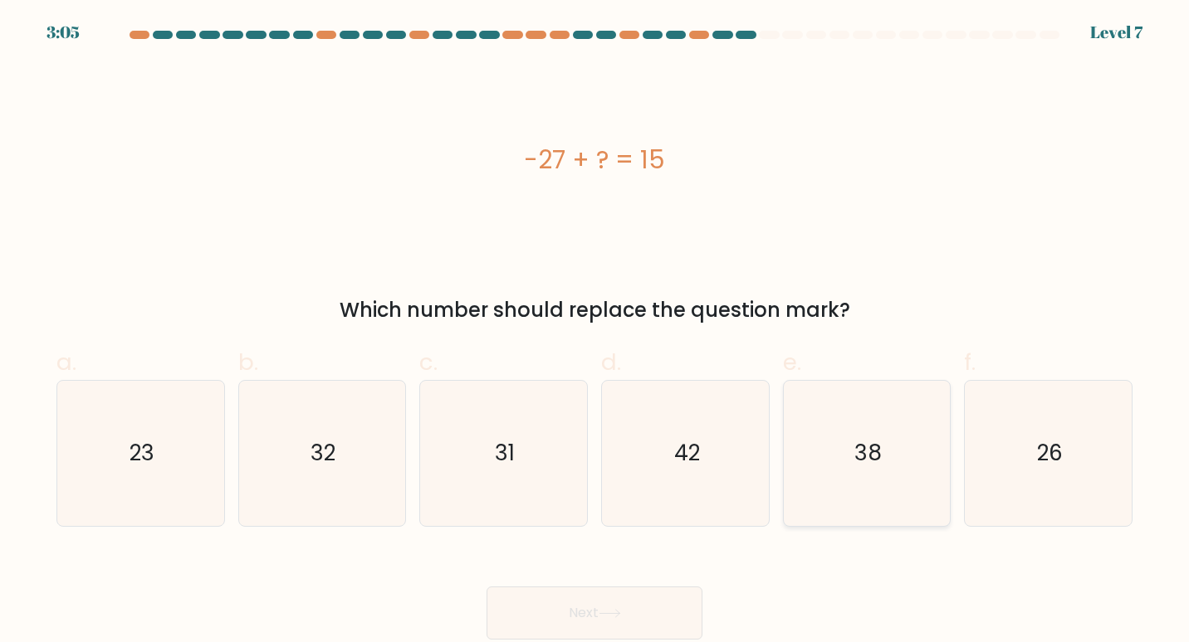
click at [903, 469] on icon "38" at bounding box center [867, 454] width 146 height 146
click at [595, 332] on input "e. 38" at bounding box center [594, 326] width 1 height 11
radio input "true"
click at [693, 608] on button "Next" at bounding box center [594, 613] width 216 height 53
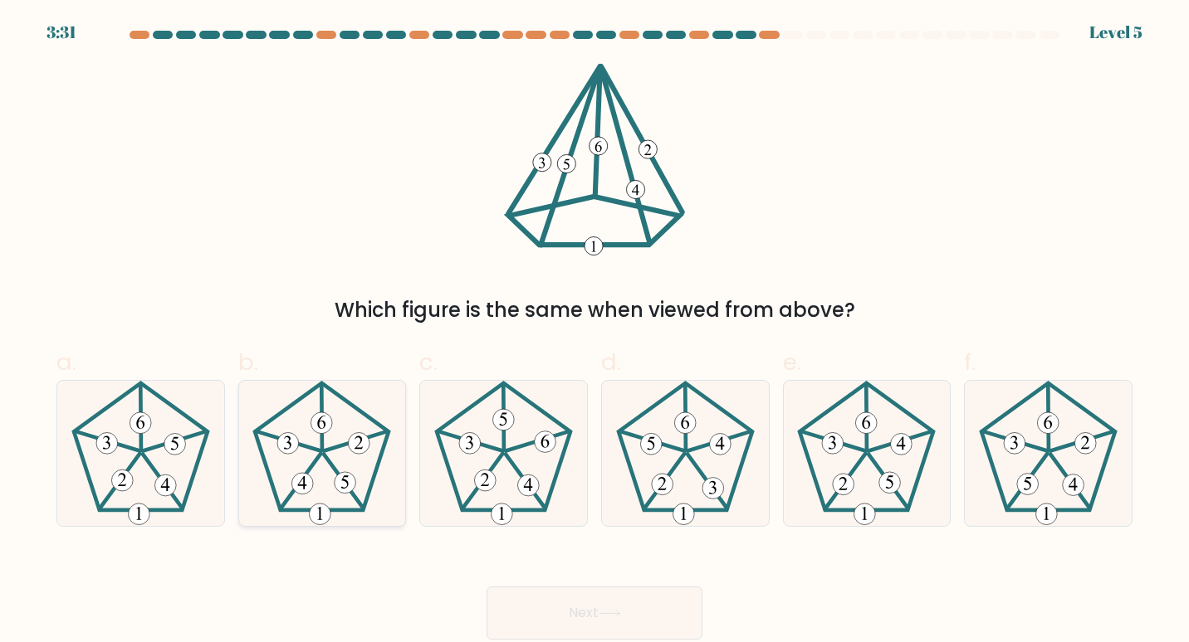
click at [364, 471] on icon at bounding box center [322, 454] width 146 height 146
click at [594, 332] on input "b." at bounding box center [594, 326] width 1 height 11
radio input "true"
click at [506, 621] on button "Next" at bounding box center [594, 613] width 216 height 53
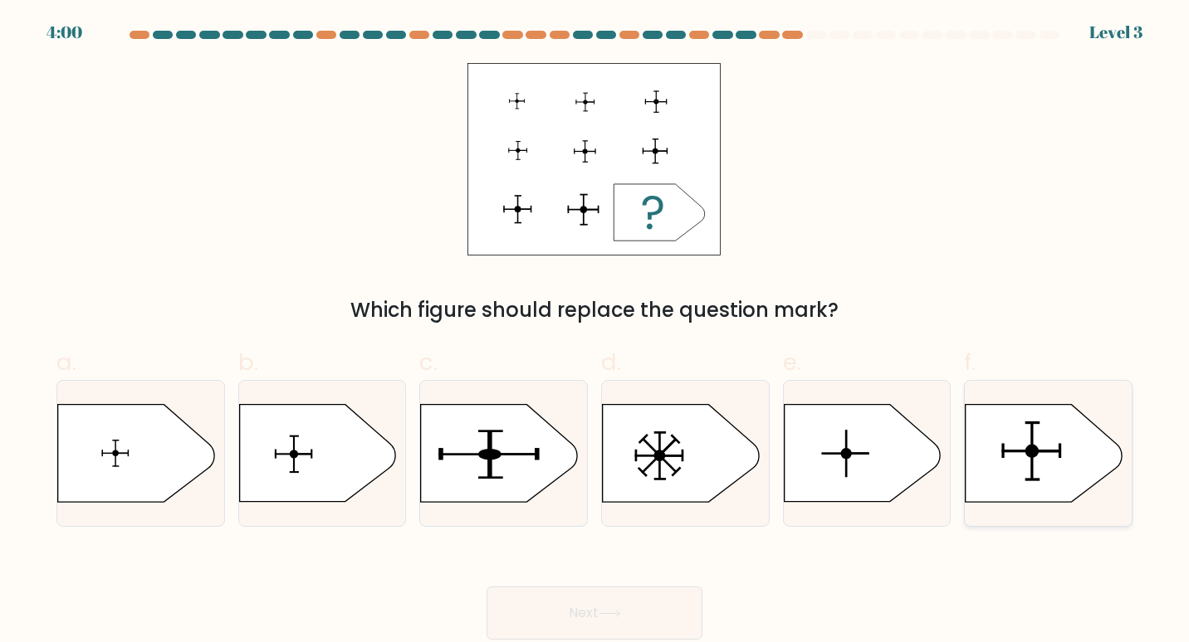
click at [1033, 445] on circle at bounding box center [1031, 450] width 13 height 13
click at [595, 332] on input "f." at bounding box center [594, 326] width 1 height 11
radio input "true"
click at [648, 603] on button "Next" at bounding box center [594, 613] width 216 height 53
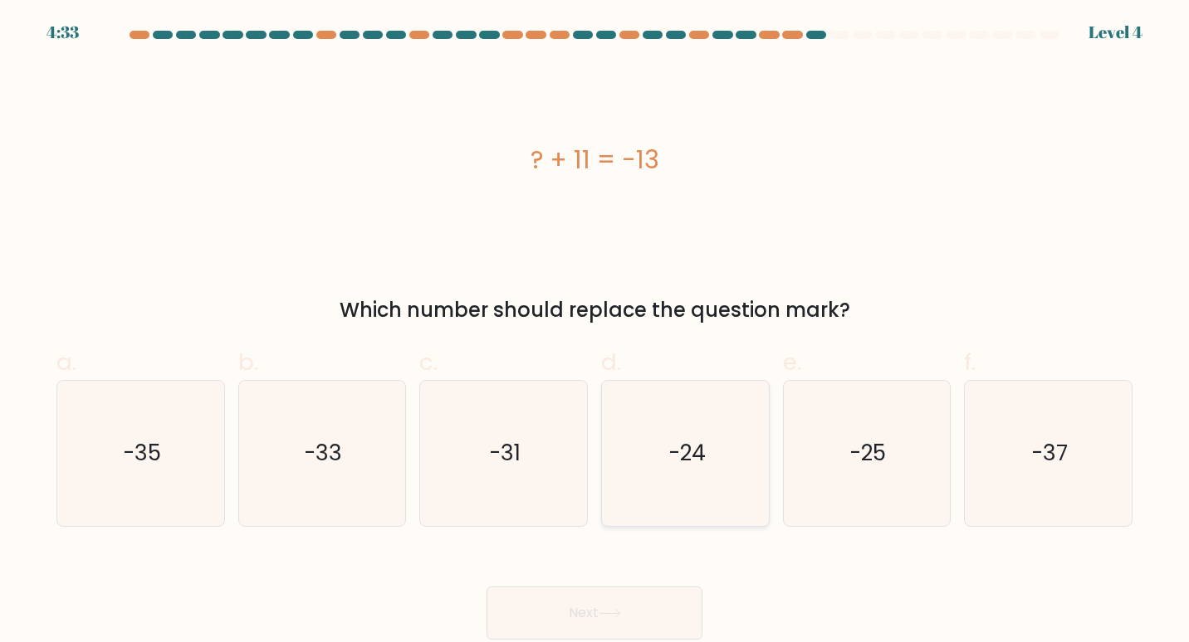
click at [697, 452] on text "-24" at bounding box center [686, 452] width 37 height 31
click at [595, 332] on input "d. -24" at bounding box center [594, 326] width 1 height 11
radio input "true"
click at [626, 620] on button "Next" at bounding box center [594, 613] width 216 height 53
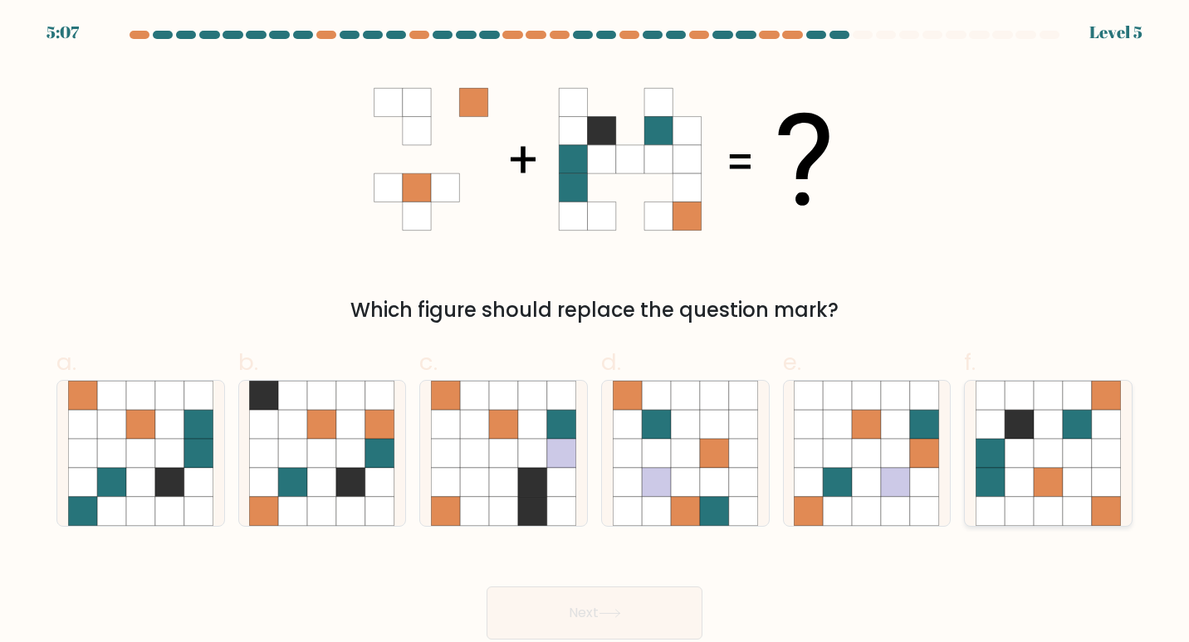
click at [1082, 430] on icon at bounding box center [1076, 424] width 29 height 29
click at [595, 332] on input "f." at bounding box center [594, 326] width 1 height 11
radio input "true"
click at [649, 611] on button "Next" at bounding box center [594, 613] width 216 height 53
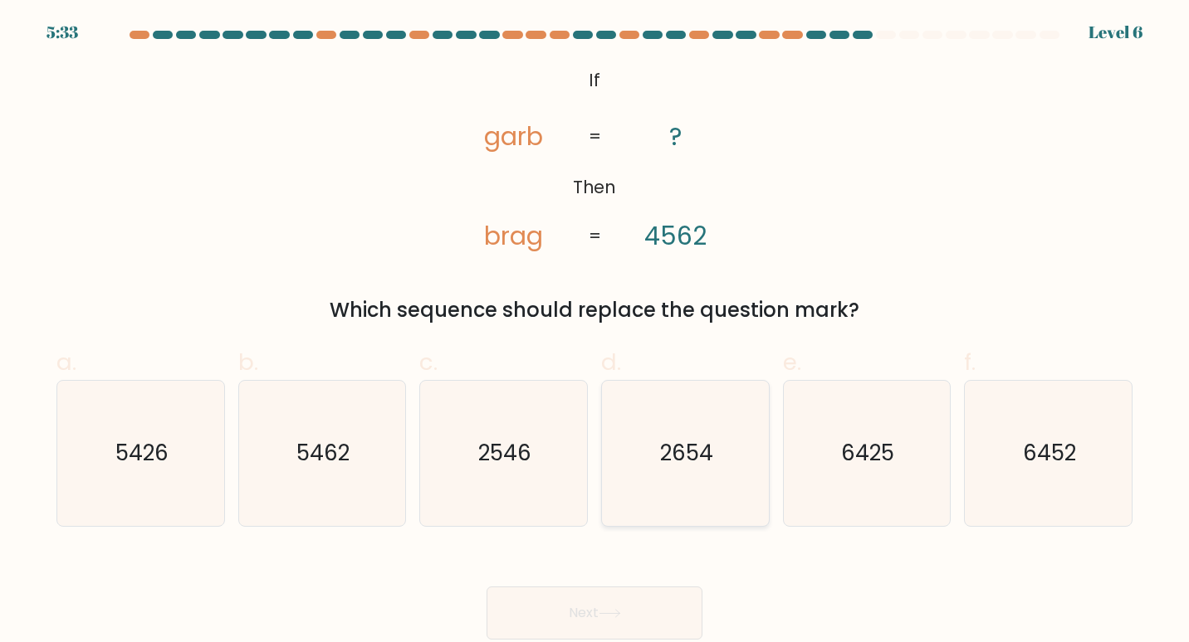
click at [685, 464] on text "2654" at bounding box center [686, 452] width 53 height 31
click at [595, 332] on input "d. 2654" at bounding box center [594, 326] width 1 height 11
radio input "true"
click at [614, 619] on button "Next" at bounding box center [594, 613] width 216 height 53
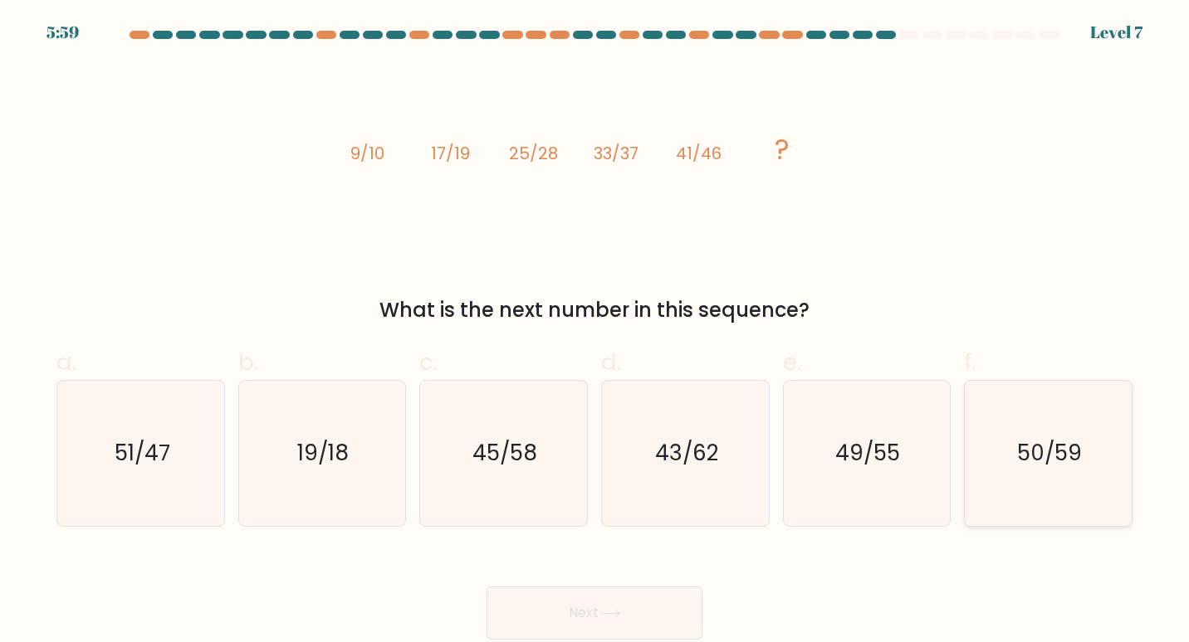
click at [1024, 458] on text "50/59" at bounding box center [1049, 452] width 65 height 31
click at [595, 332] on input "f. 50/59" at bounding box center [594, 326] width 1 height 11
radio input "true"
click at [643, 623] on button "Next" at bounding box center [594, 613] width 216 height 53
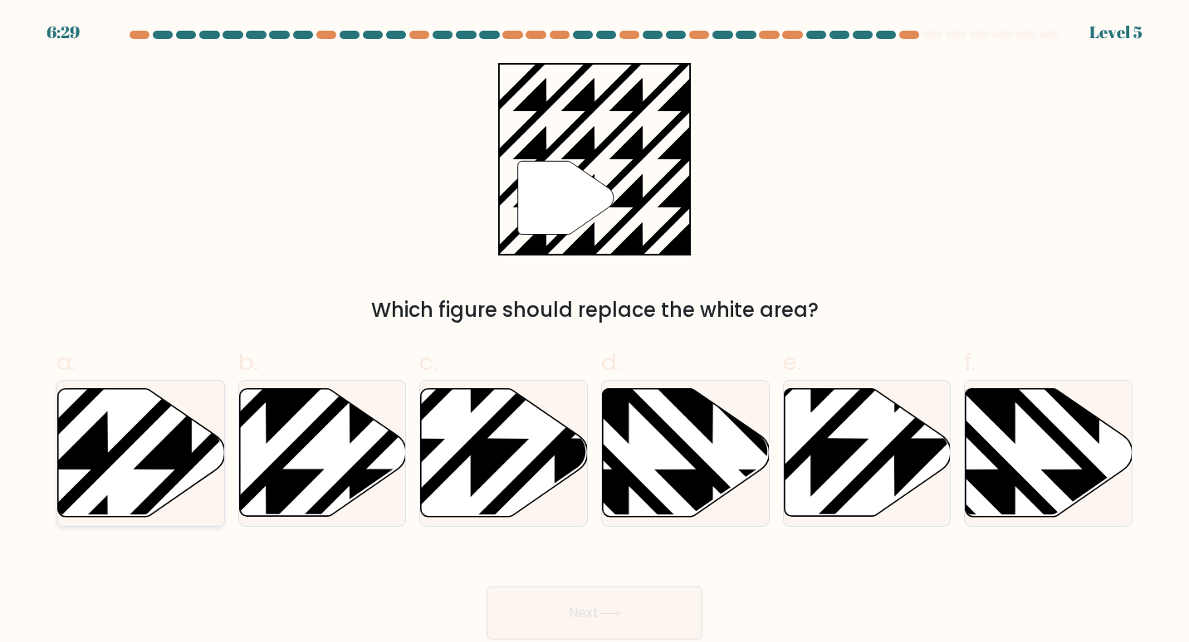
click at [126, 466] on icon at bounding box center [141, 453] width 167 height 128
click at [594, 332] on input "a." at bounding box center [594, 326] width 1 height 11
radio input "true"
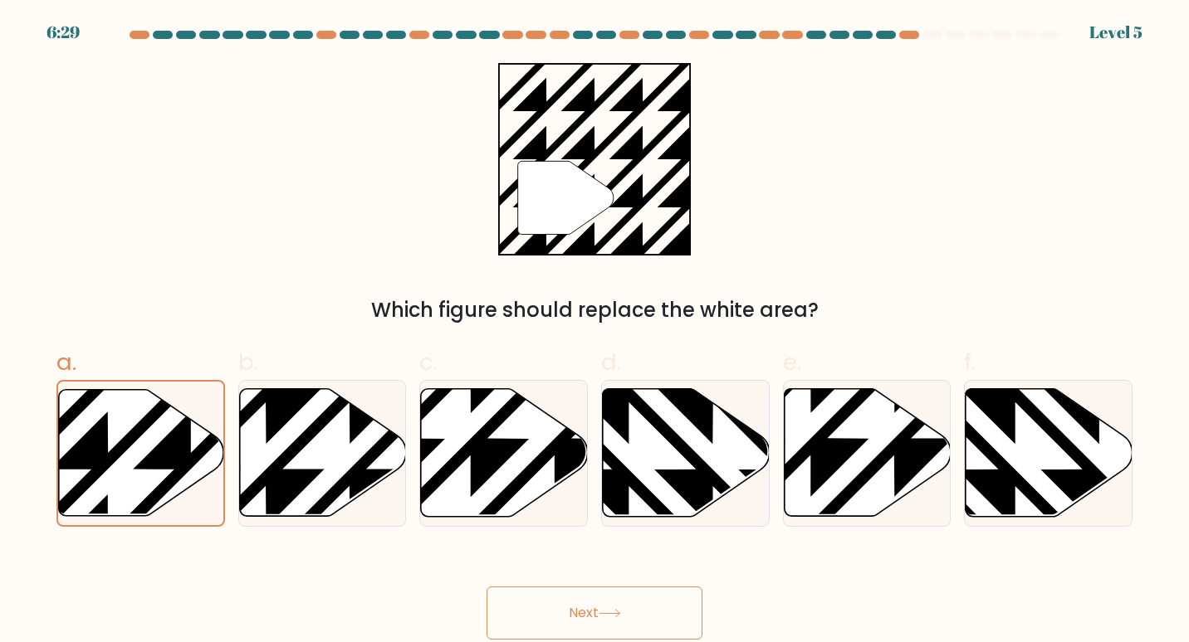
click at [633, 618] on button "Next" at bounding box center [594, 613] width 216 height 53
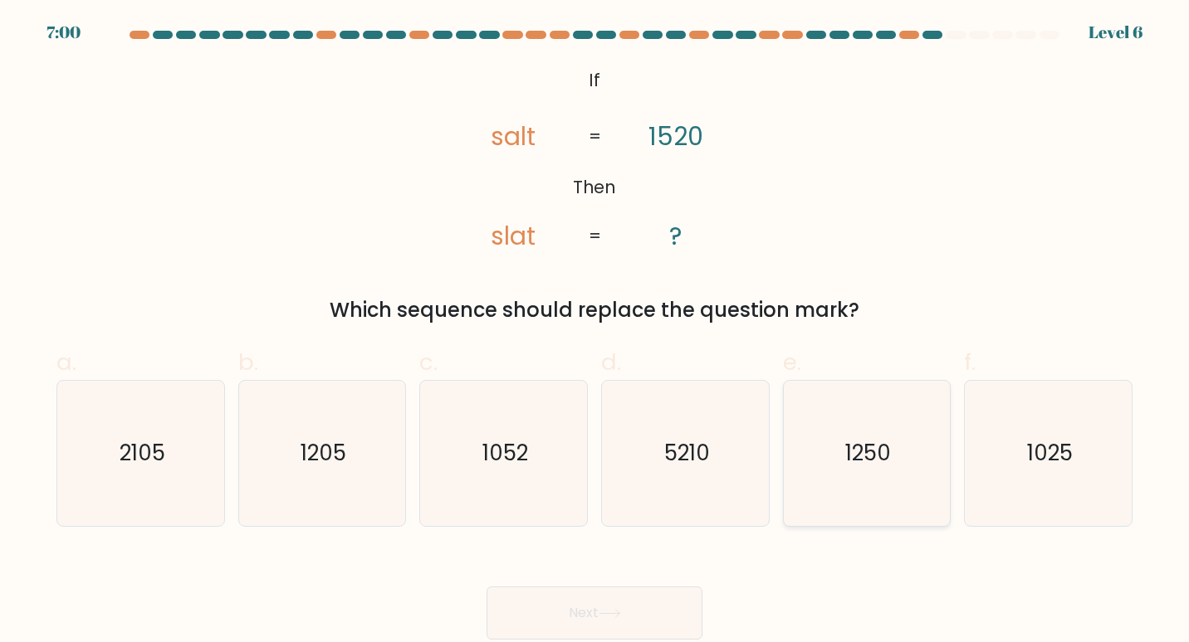
click at [867, 480] on icon "1250" at bounding box center [867, 454] width 146 height 146
click at [595, 332] on input "e. 1250" at bounding box center [594, 326] width 1 height 11
radio input "true"
click at [652, 610] on button "Next" at bounding box center [594, 613] width 216 height 53
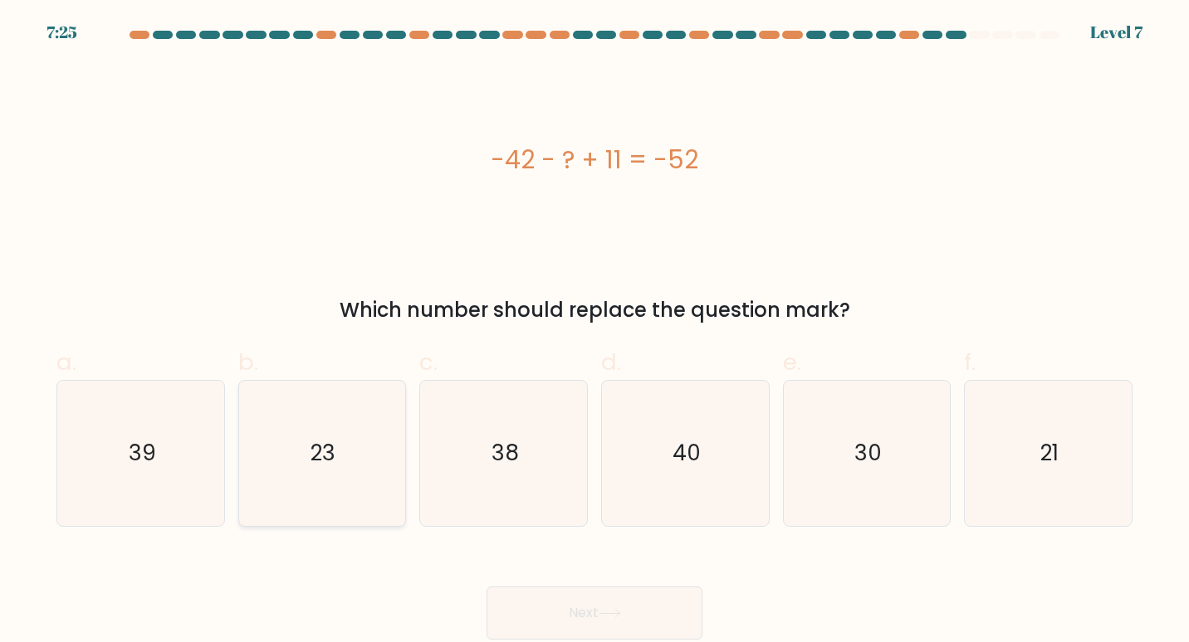
click at [351, 465] on icon "23" at bounding box center [322, 454] width 146 height 146
click at [594, 332] on input "b. 23" at bounding box center [594, 326] width 1 height 11
radio input "true"
click at [708, 593] on div "Next" at bounding box center [594, 593] width 1096 height 93
click at [685, 608] on button "Next" at bounding box center [594, 613] width 216 height 53
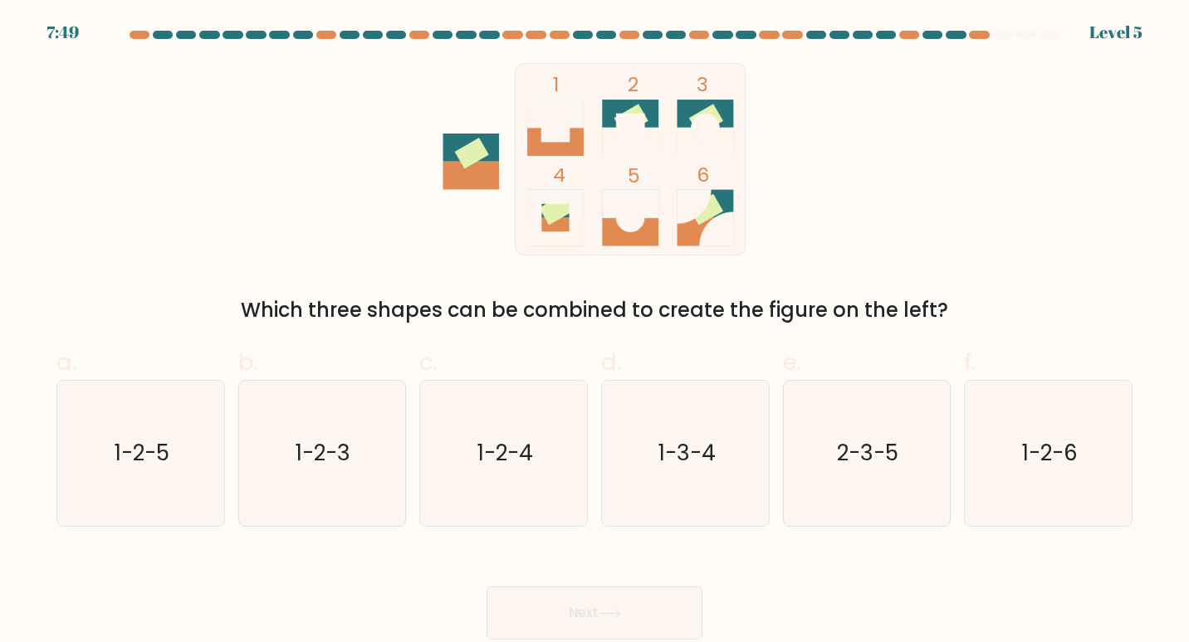
click at [627, 129] on rect at bounding box center [630, 128] width 28 height 28
click at [466, 482] on icon "1-2-4" at bounding box center [504, 454] width 146 height 146
click at [594, 332] on input "c. 1-2-4" at bounding box center [594, 326] width 1 height 11
radio input "true"
click at [609, 622] on button "Next" at bounding box center [594, 613] width 216 height 53
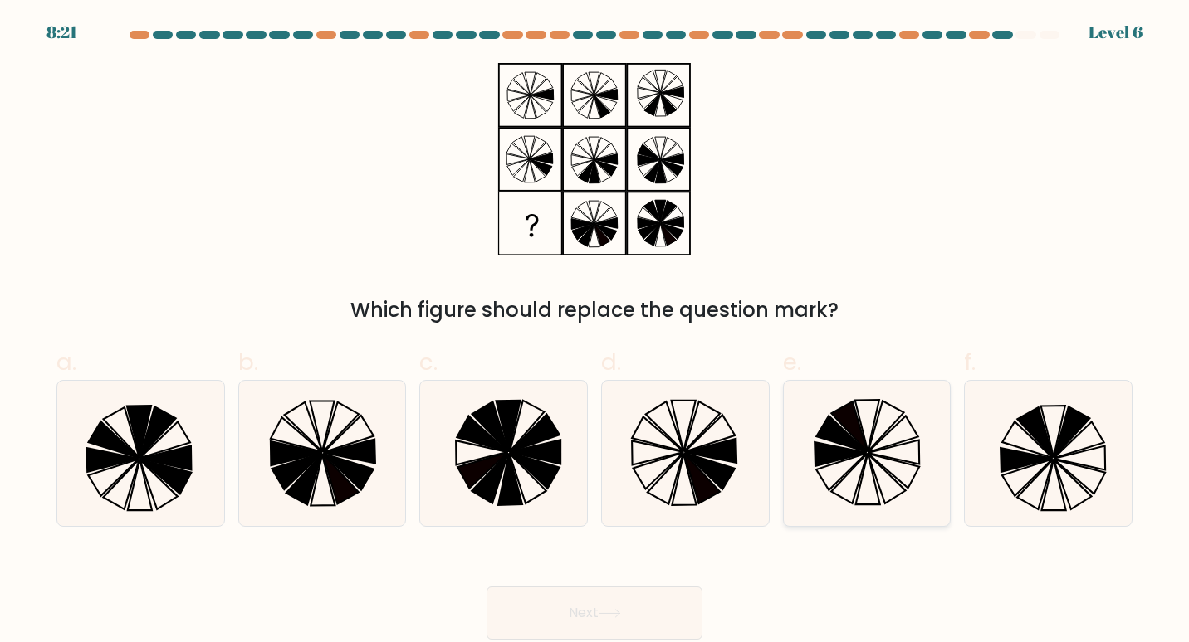
click at [869, 491] on icon at bounding box center [867, 454] width 146 height 146
click at [595, 332] on input "e." at bounding box center [594, 326] width 1 height 11
radio input "true"
click at [627, 632] on button "Next" at bounding box center [594, 613] width 216 height 53
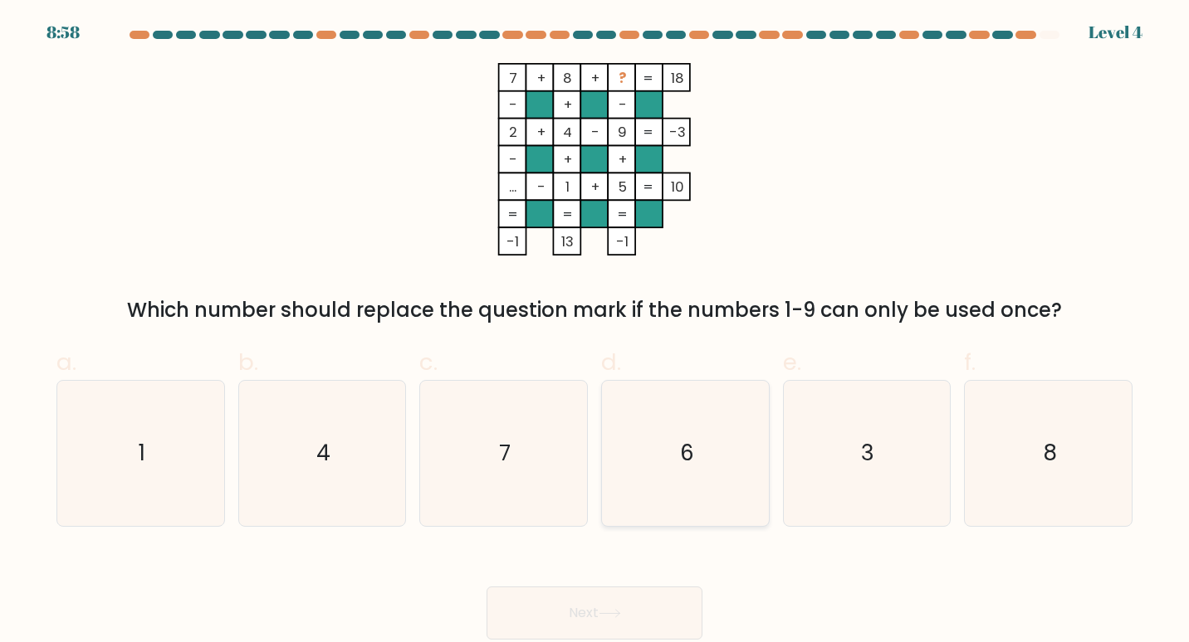
click at [718, 476] on icon "6" at bounding box center [686, 454] width 146 height 146
click at [595, 332] on input "d. 6" at bounding box center [594, 326] width 1 height 11
radio input "true"
click at [666, 613] on button "Next" at bounding box center [594, 613] width 216 height 53
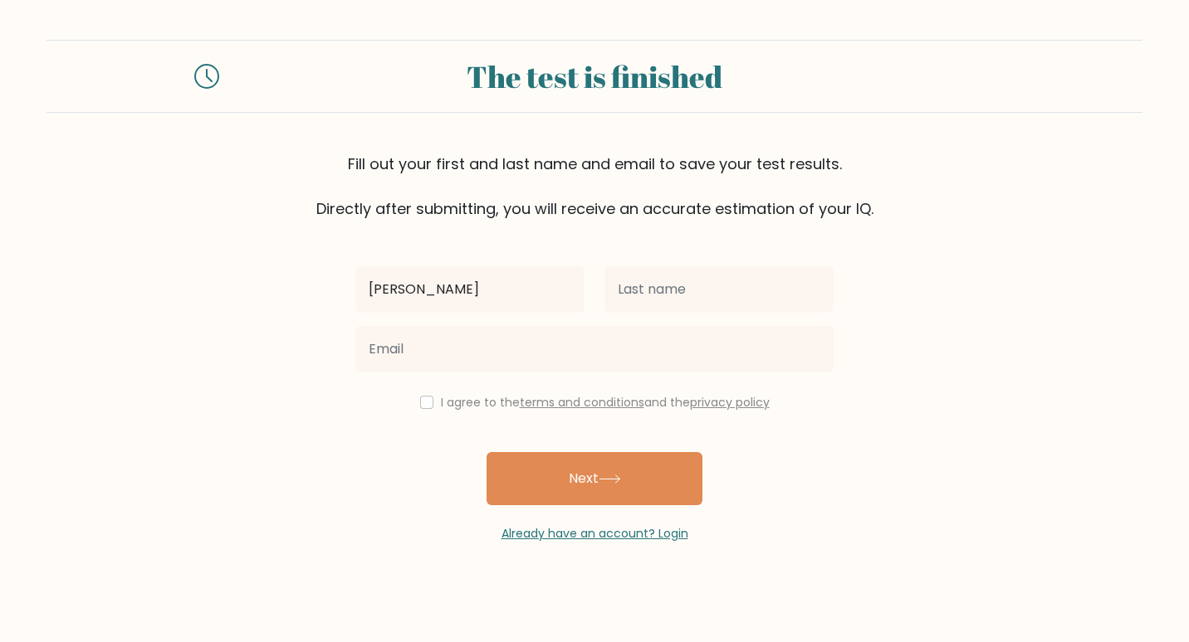
type input "[PERSON_NAME]"
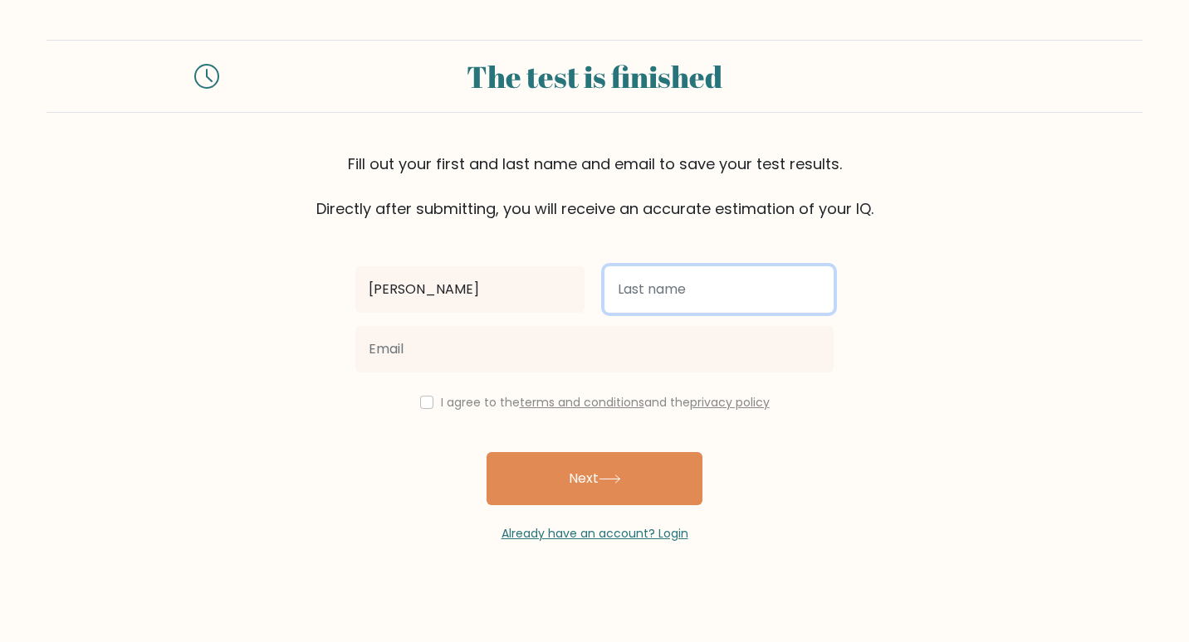
click at [740, 286] on input "text" at bounding box center [718, 289] width 229 height 46
type input "[PERSON_NAME]"
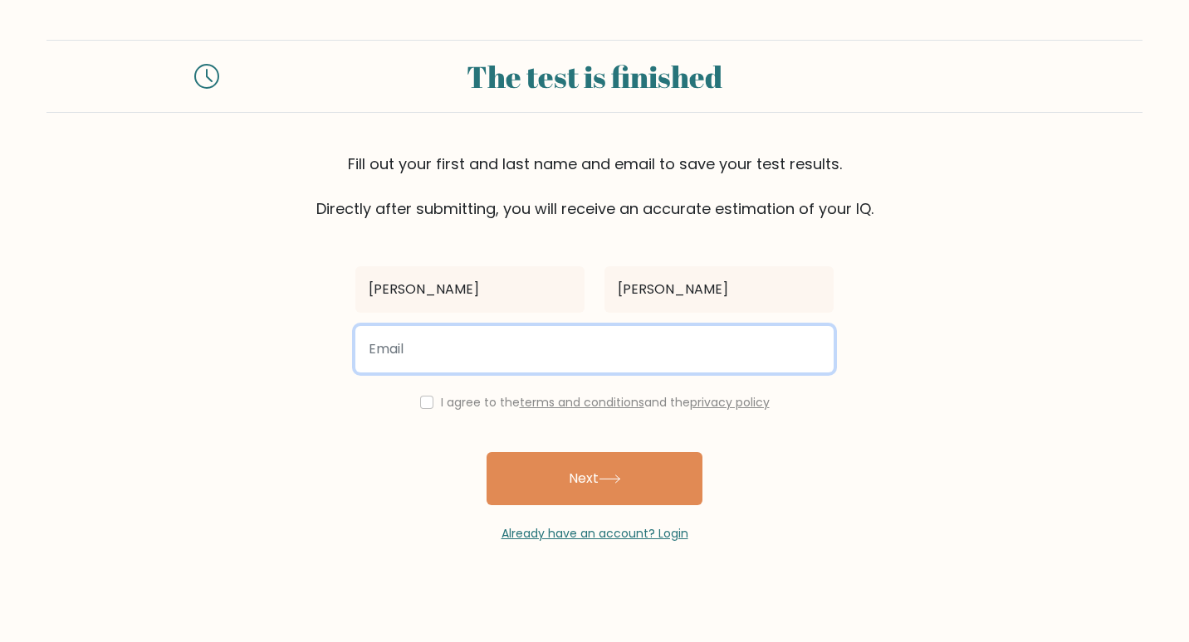
click at [422, 344] on input "email" at bounding box center [594, 349] width 478 height 46
type input "T"
type input "[EMAIL_ADDRESS][DOMAIN_NAME]"
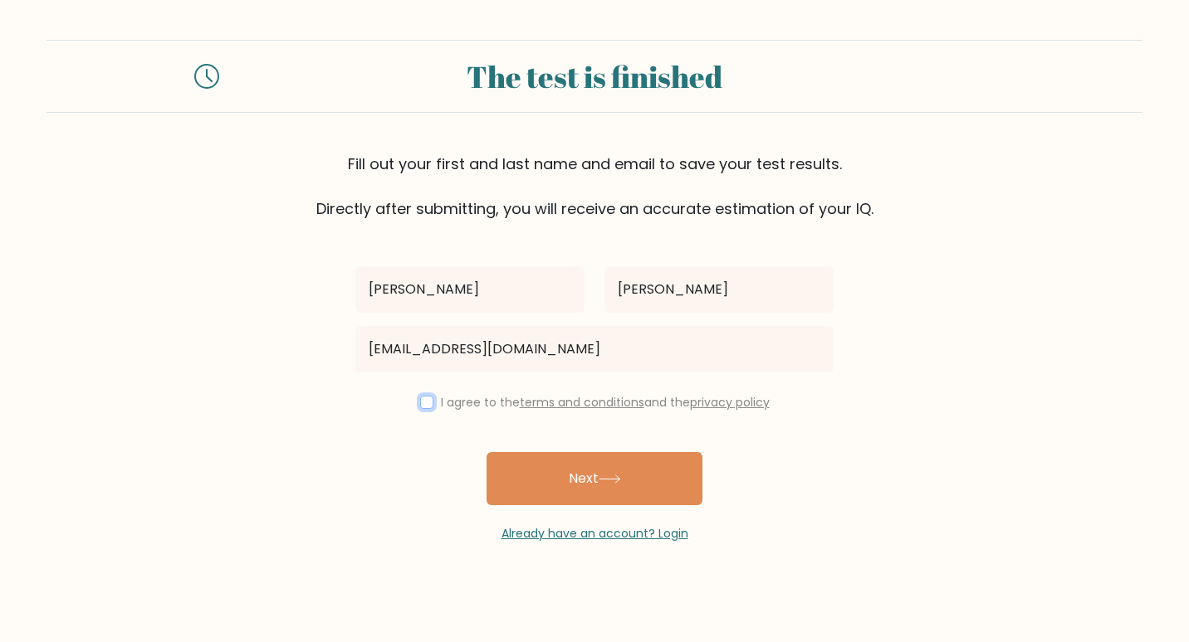
click at [420, 400] on input "checkbox" at bounding box center [426, 402] width 13 height 13
checkbox input "true"
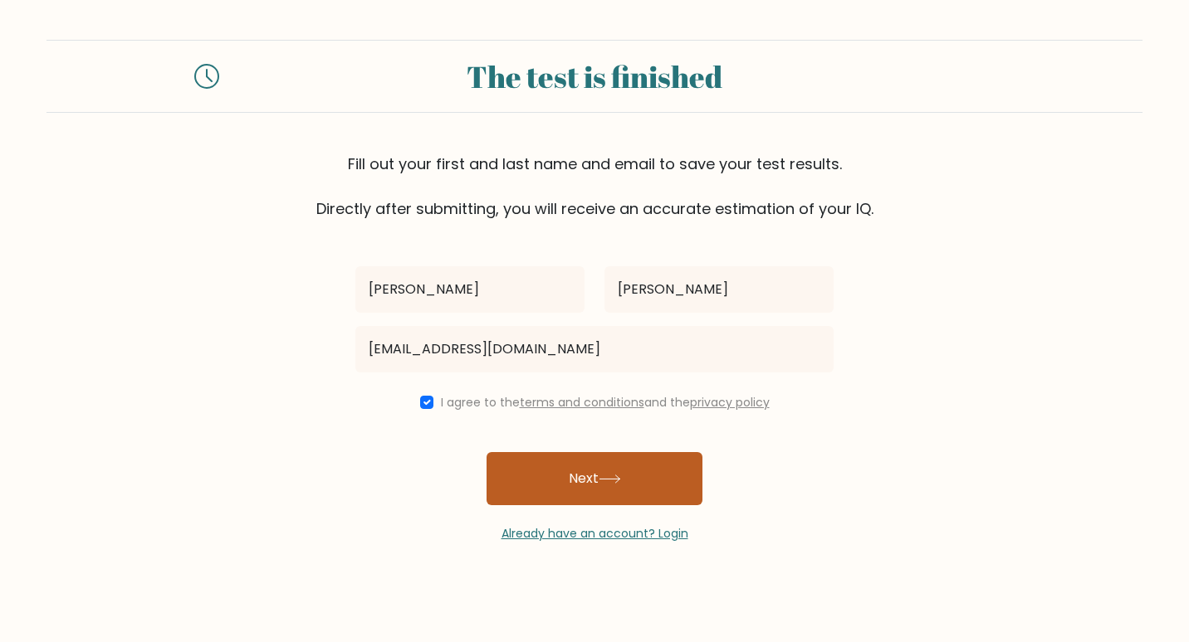
click at [590, 472] on button "Next" at bounding box center [594, 478] width 216 height 53
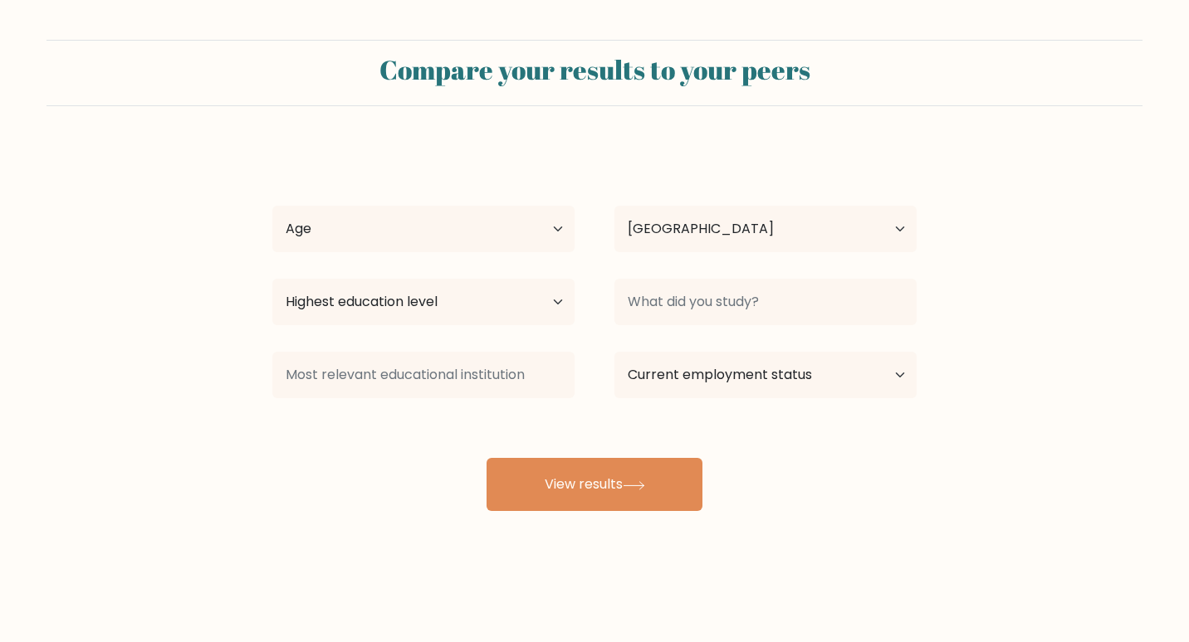
select select "PH"
click at [509, 234] on select "Age Under 18 years old 18-24 years old 25-34 years old 35-44 years old 45-54 ye…" at bounding box center [423, 229] width 302 height 46
select select "25_34"
click at [272, 206] on select "Age Under 18 years old 18-24 years old 25-34 years old 35-44 years old 45-54 ye…" at bounding box center [423, 229] width 302 height 46
click at [430, 311] on select "Highest education level No schooling Primary Lower Secondary Upper Secondary Oc…" at bounding box center [423, 302] width 302 height 46
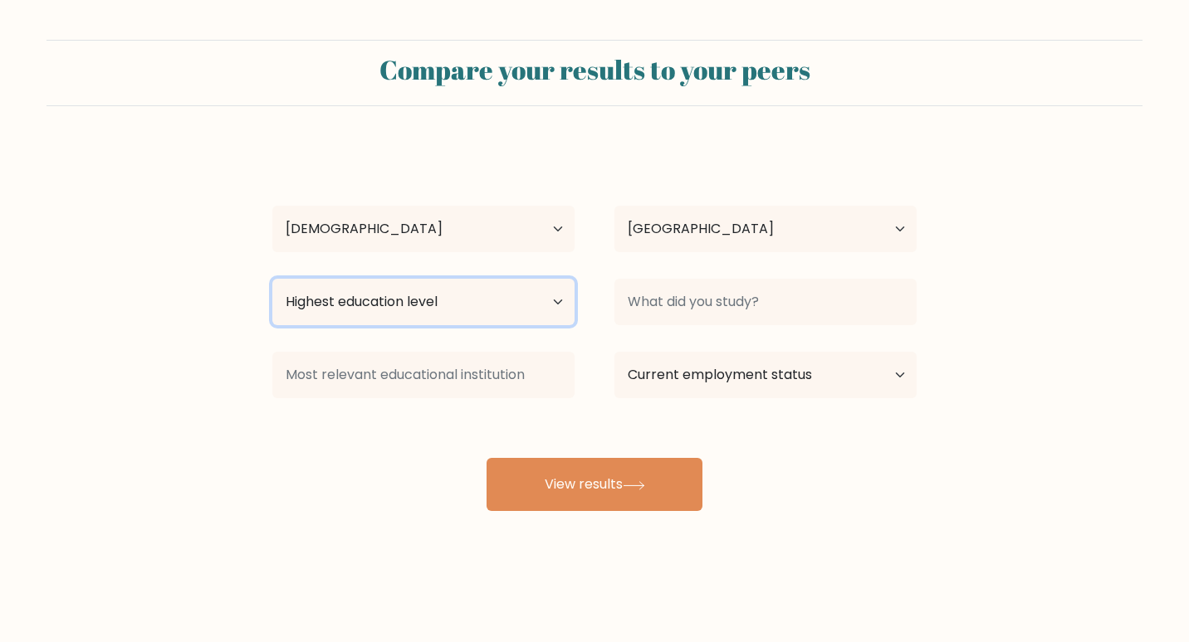
select select "masters_degree"
click at [272, 279] on select "Highest education level No schooling Primary Lower Secondary Upper Secondary Oc…" at bounding box center [423, 302] width 302 height 46
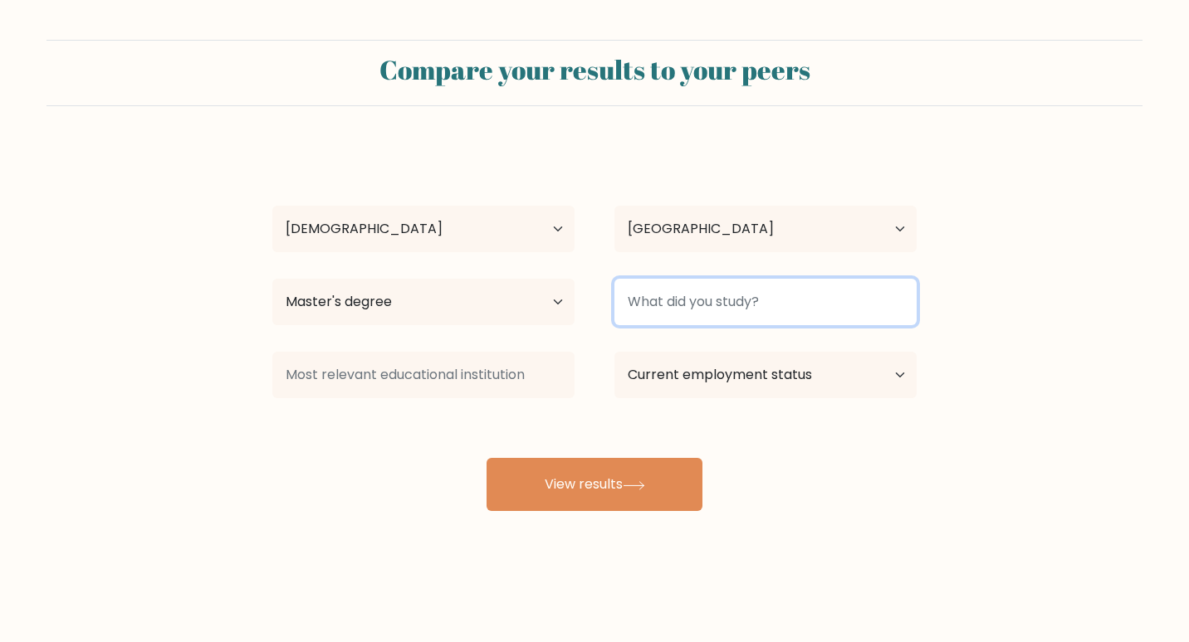
click at [716, 307] on input at bounding box center [765, 302] width 302 height 46
type input "m"
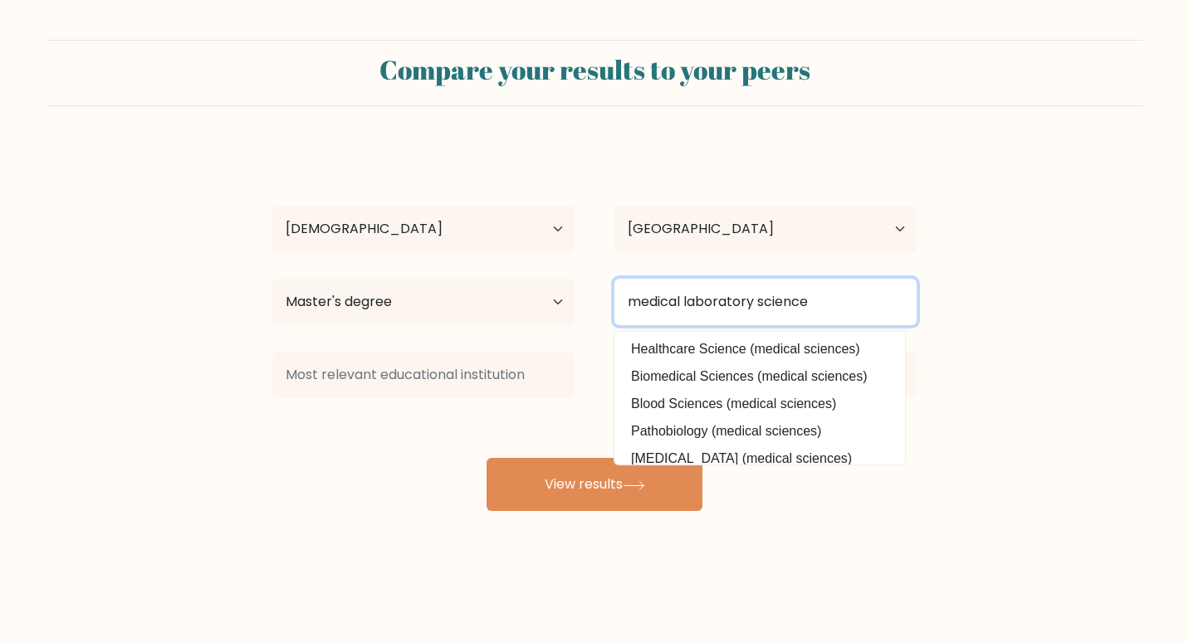
drag, startPoint x: 852, startPoint y: 297, endPoint x: 510, endPoint y: 295, distance: 342.8
click at [510, 295] on div "Highest education level No schooling Primary Lower Secondary Upper Secondary Oc…" at bounding box center [594, 302] width 684 height 60
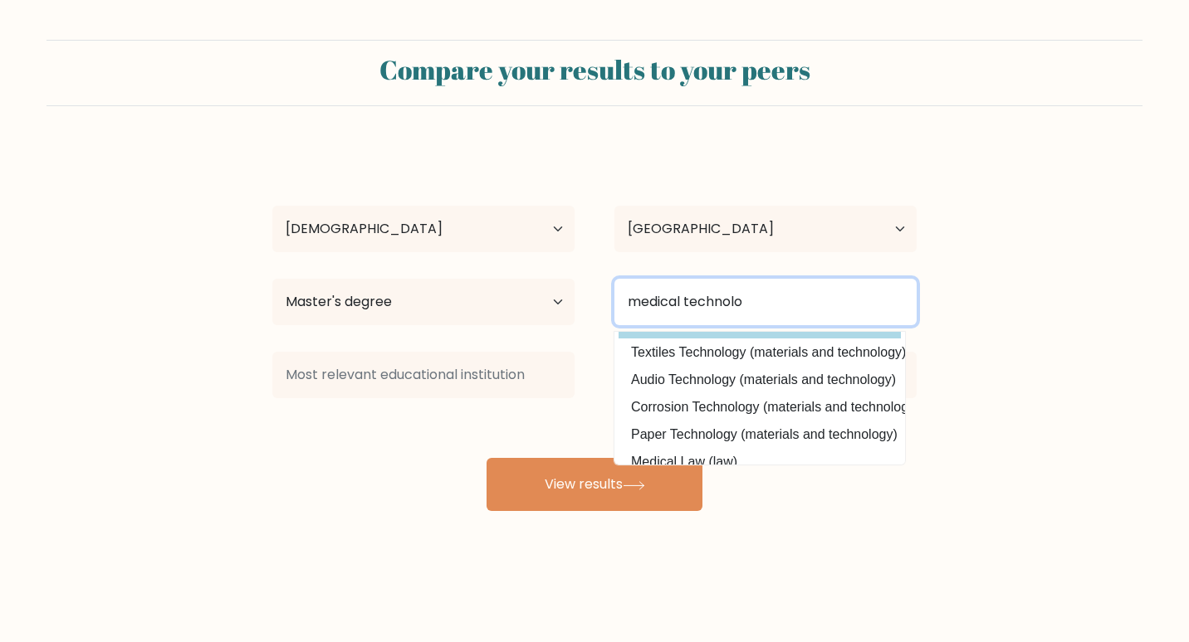
scroll to position [162, 0]
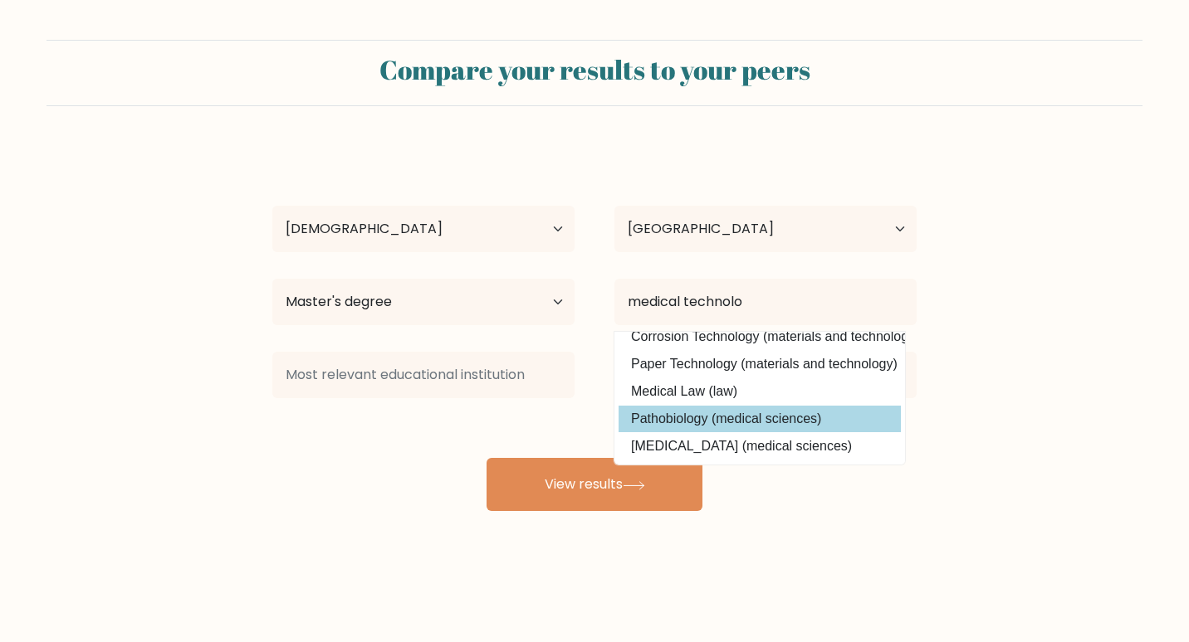
click at [730, 408] on option "Pathobiology (medical sciences)" at bounding box center [759, 419] width 282 height 27
type input "Pathobiology"
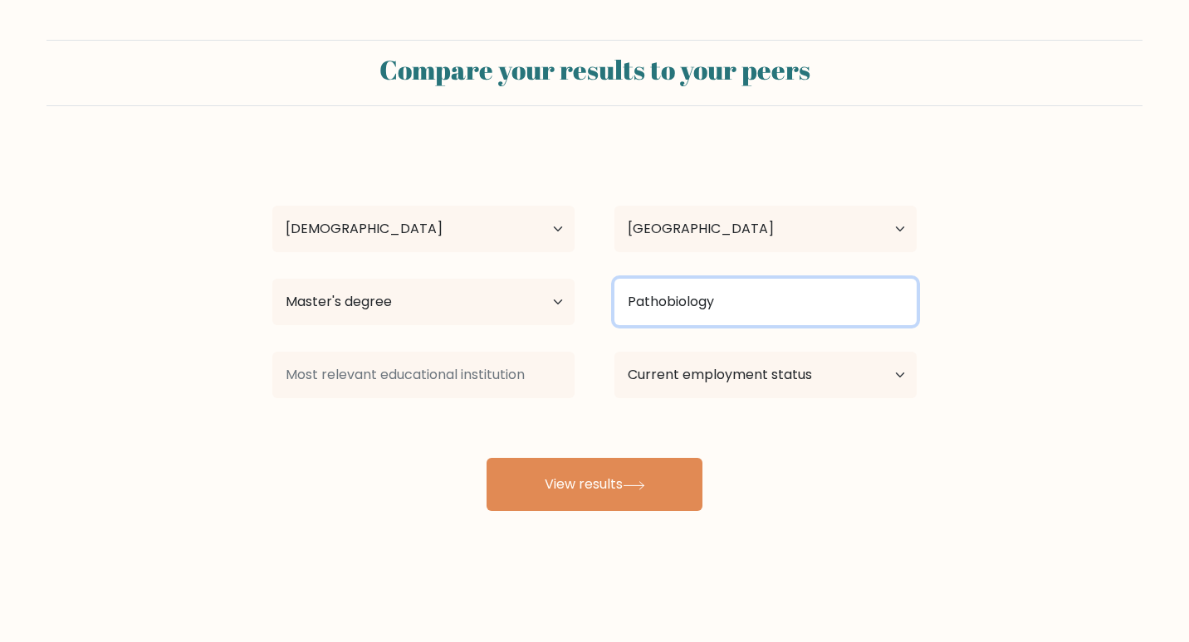
click at [685, 296] on input "Pathobiology" at bounding box center [765, 302] width 302 height 46
drag, startPoint x: 746, startPoint y: 300, endPoint x: 446, endPoint y: 272, distance: 301.8
click at [446, 272] on div "Highest education level No schooling Primary Lower Secondary Upper Secondary Oc…" at bounding box center [594, 302] width 684 height 60
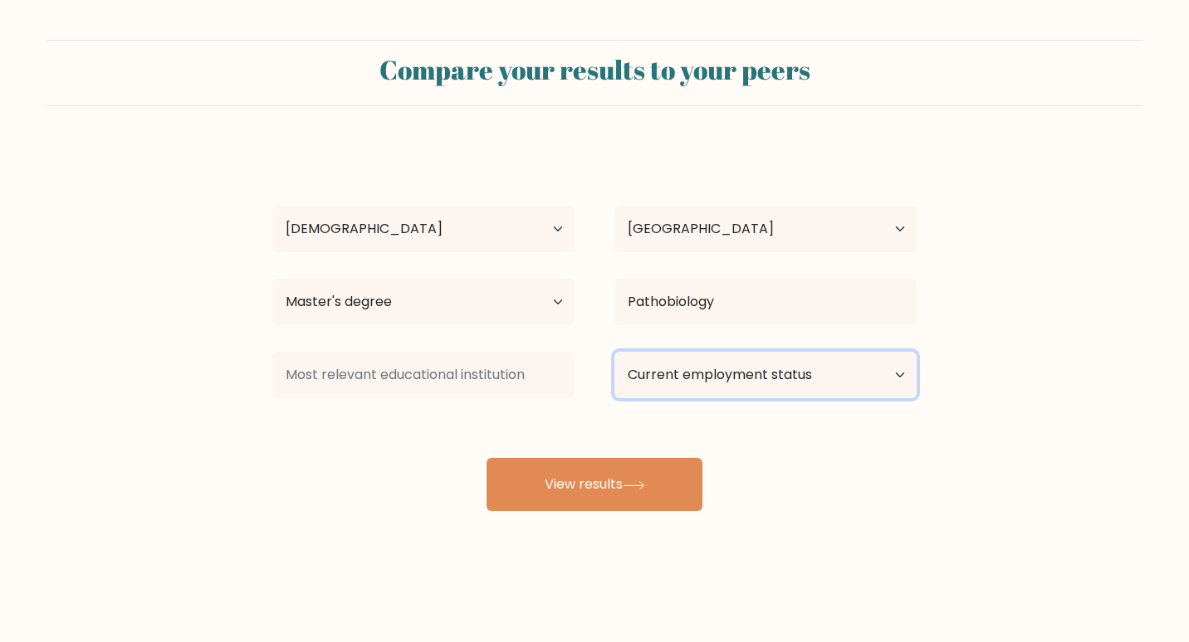
click at [813, 370] on select "Current employment status Employed Student Retired Other / prefer not to answer" at bounding box center [765, 375] width 302 height 46
select select "employed"
click at [614, 352] on select "Current employment status Employed Student Retired Other / prefer not to answer" at bounding box center [765, 375] width 302 height 46
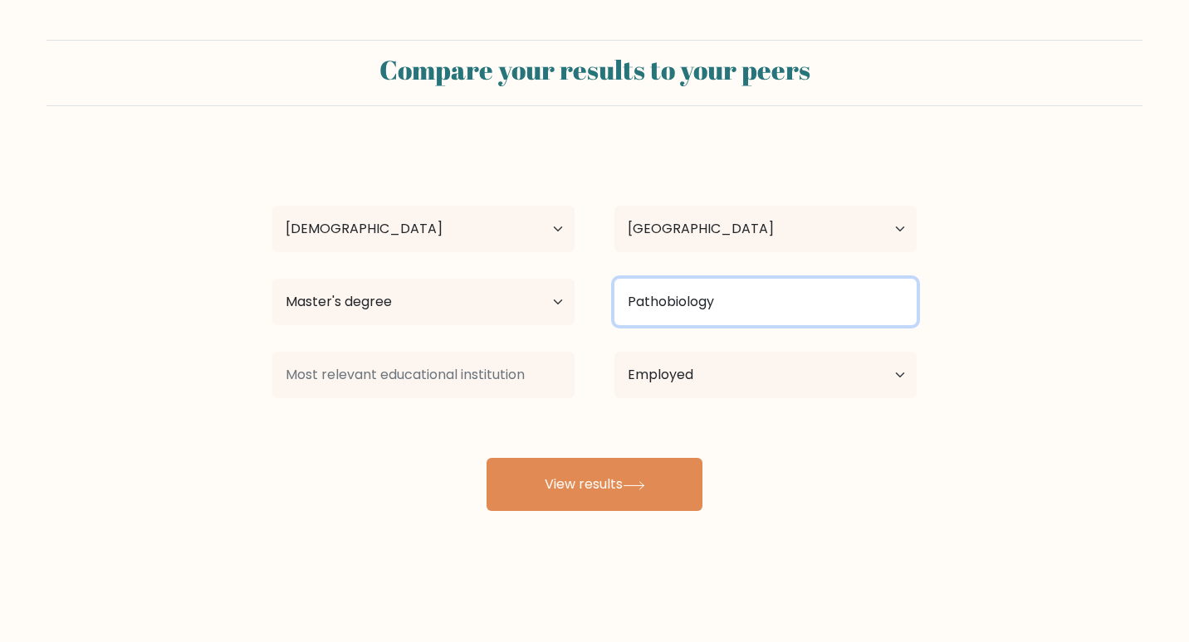
click at [724, 298] on input "Pathobiology" at bounding box center [765, 302] width 302 height 46
click at [752, 297] on input "Pathobiology" at bounding box center [765, 302] width 302 height 46
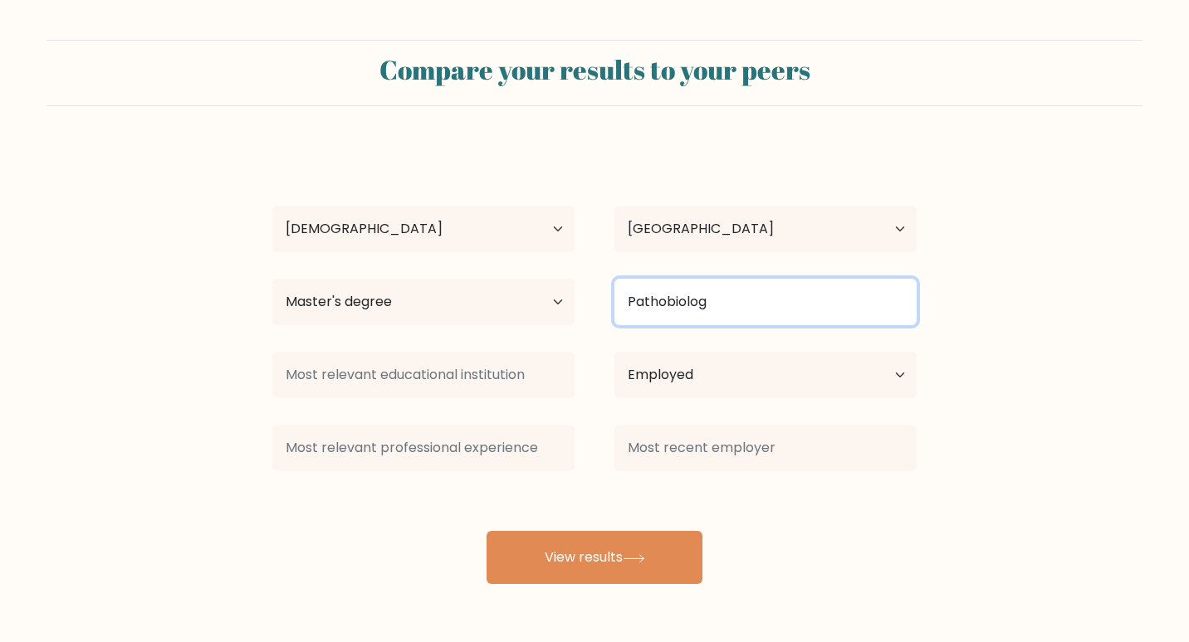
scroll to position [0, 0]
type input "P"
type input "m"
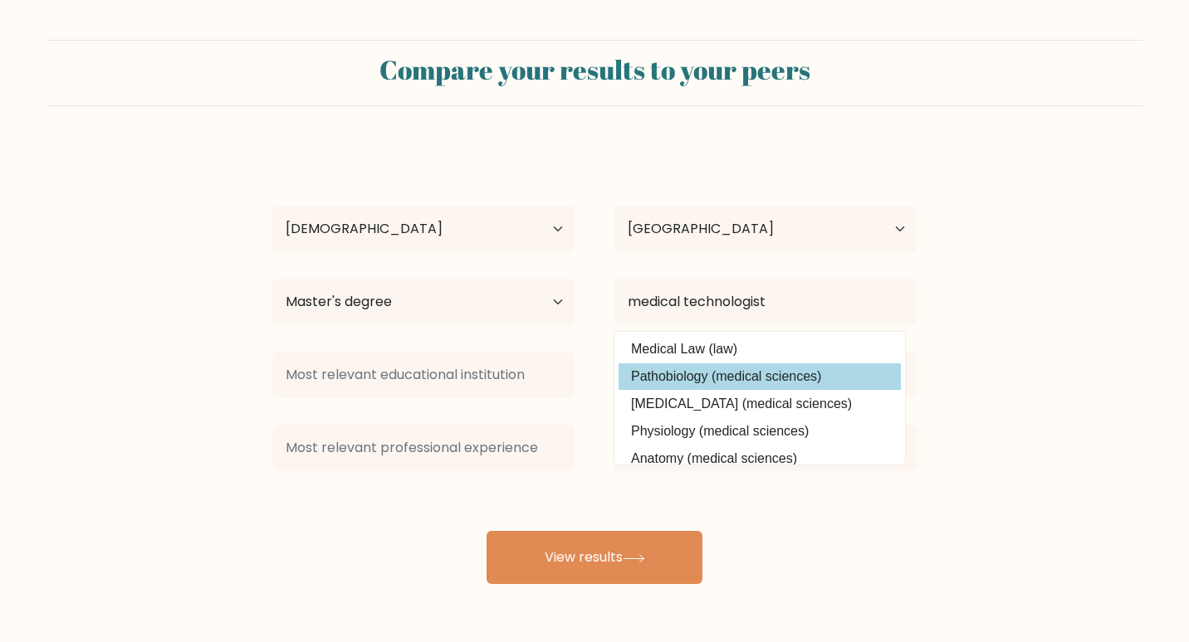
click at [768, 373] on option "Pathobiology (medical sciences)" at bounding box center [759, 377] width 282 height 27
type input "Pathobiology"
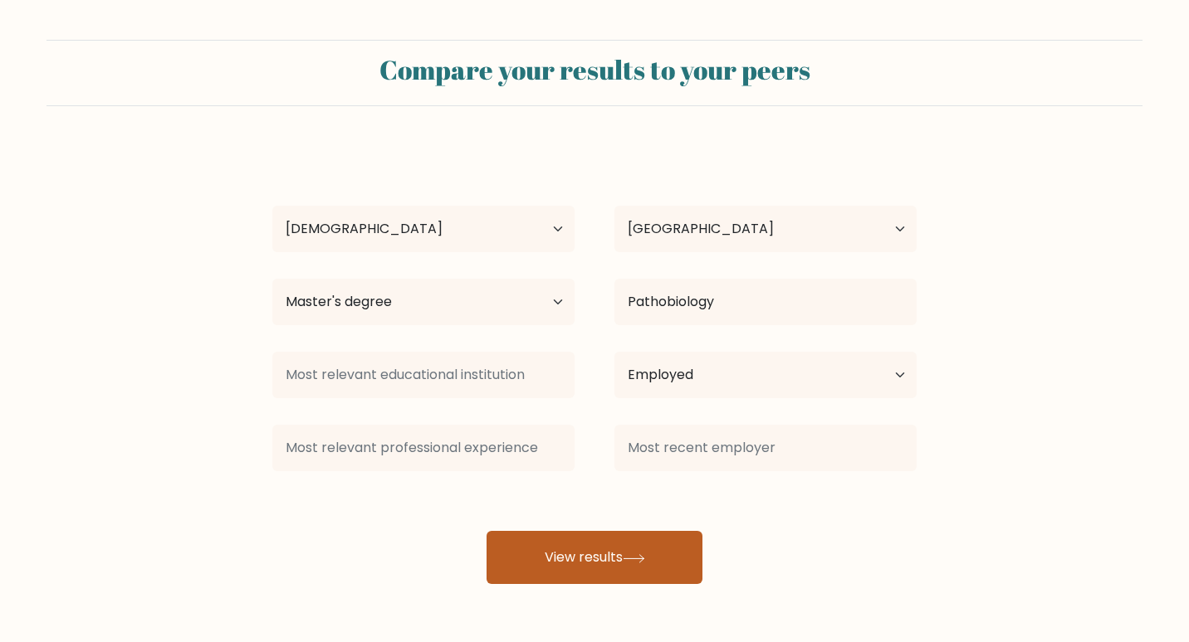
click at [620, 547] on button "View results" at bounding box center [594, 557] width 216 height 53
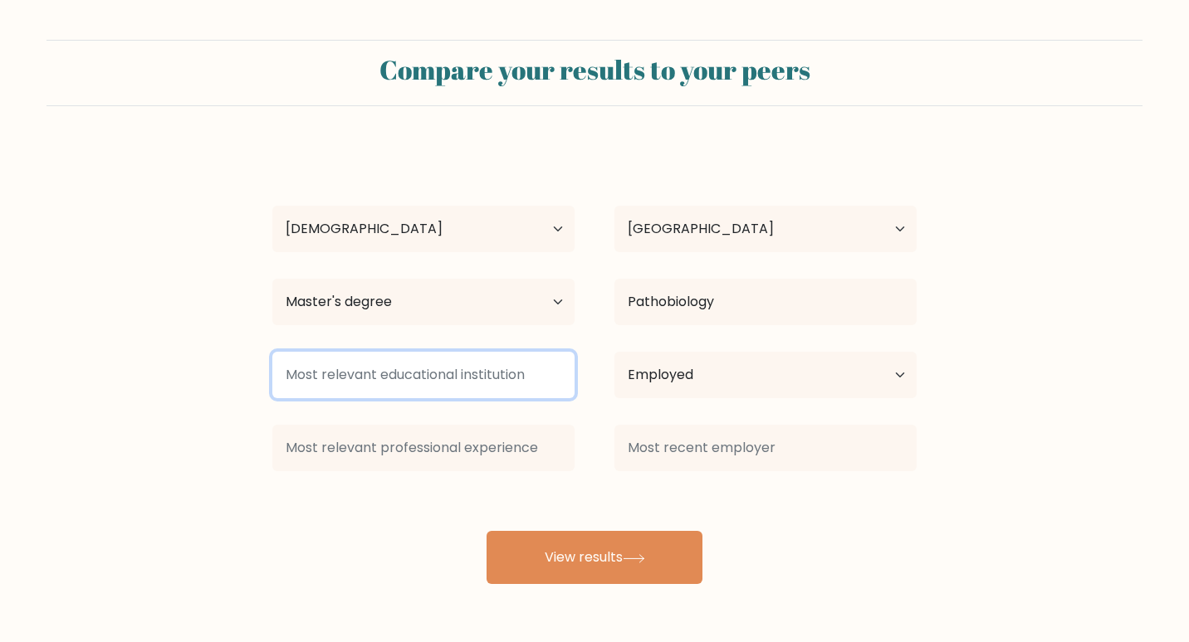
click at [413, 380] on input at bounding box center [423, 375] width 302 height 46
click at [482, 378] on input at bounding box center [423, 375] width 302 height 46
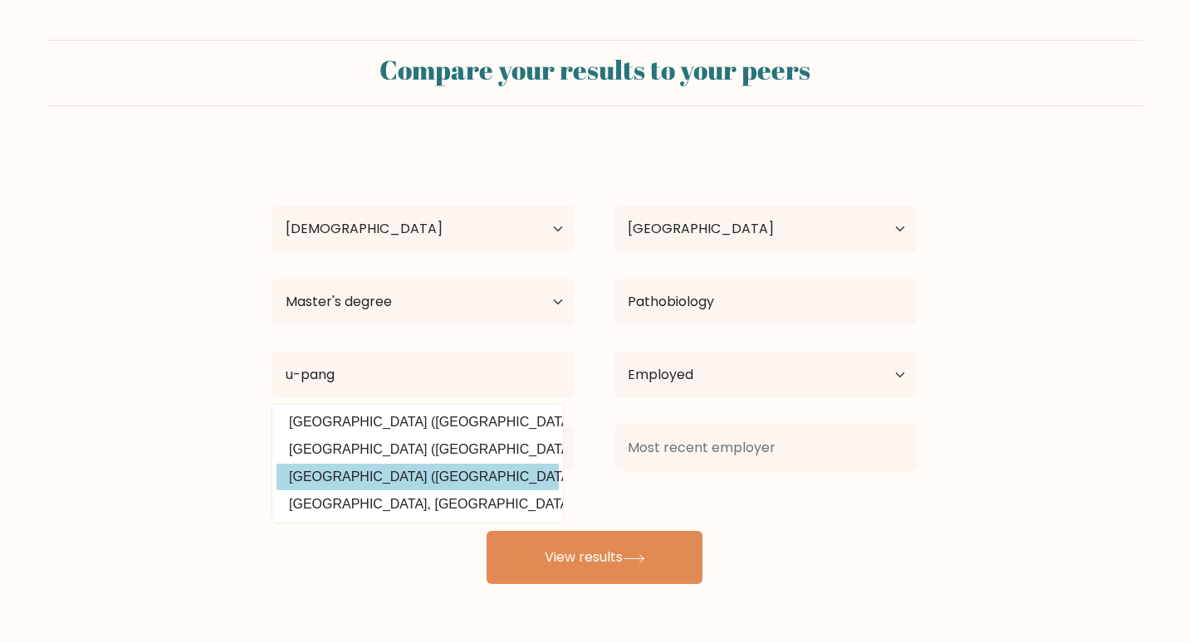
click at [499, 481] on option "University of Pangasinan (Philippines)" at bounding box center [417, 477] width 282 height 27
type input "University of Pangasinan"
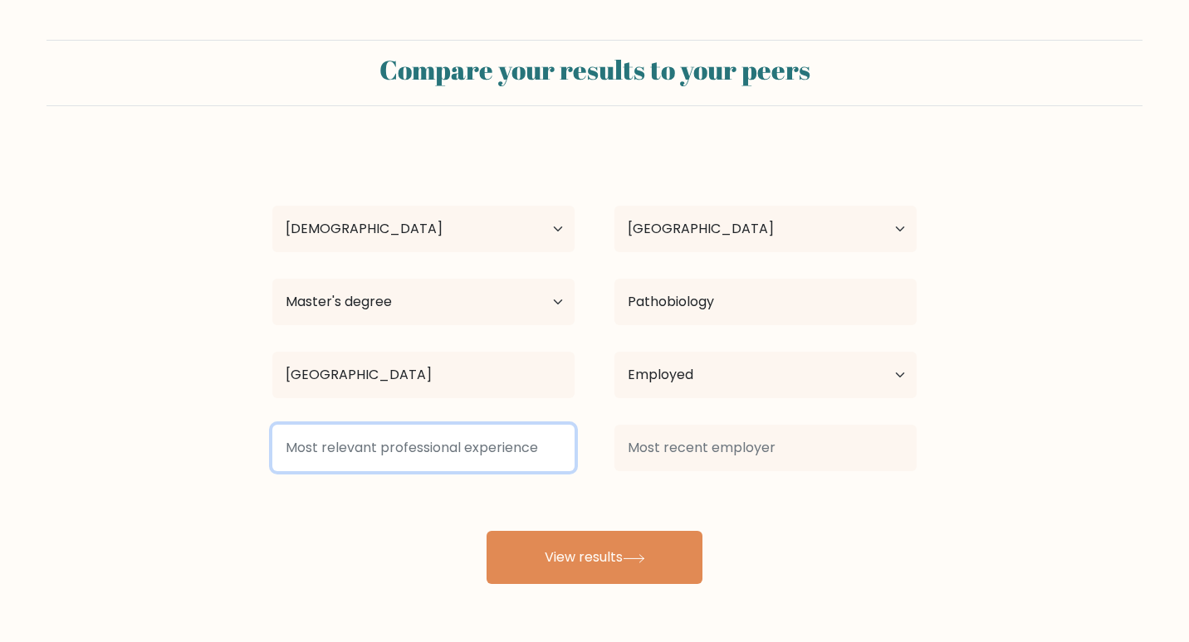
click at [495, 464] on input at bounding box center [423, 448] width 302 height 46
click at [495, 463] on input at bounding box center [423, 448] width 302 height 46
type input "medtech"
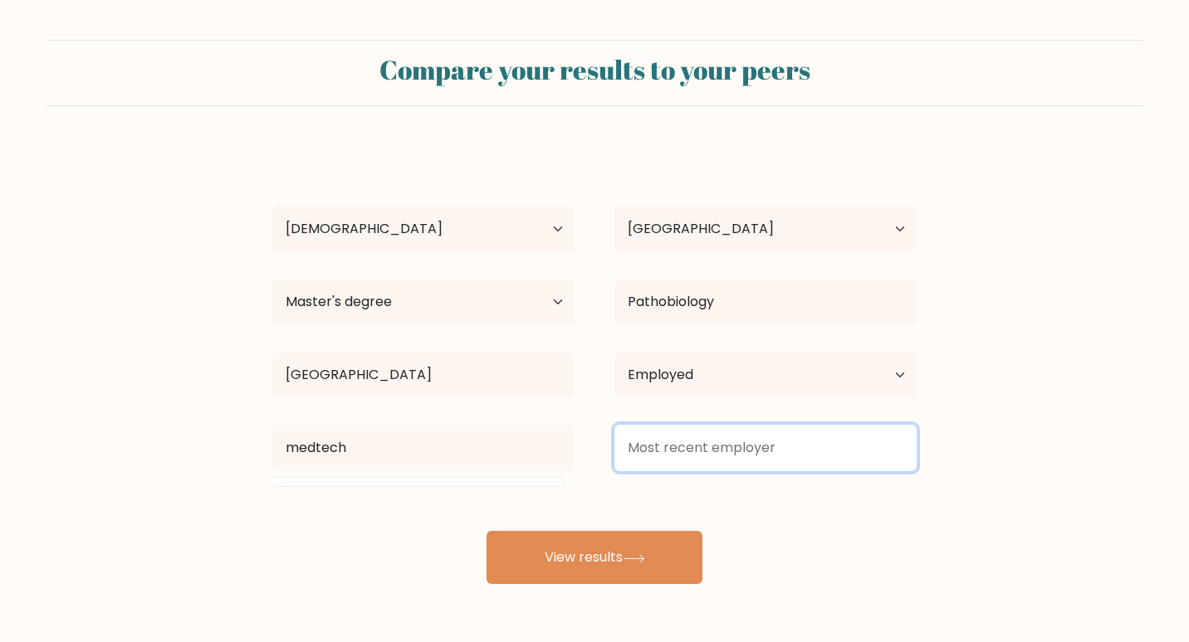
click at [776, 452] on input at bounding box center [765, 448] width 302 height 46
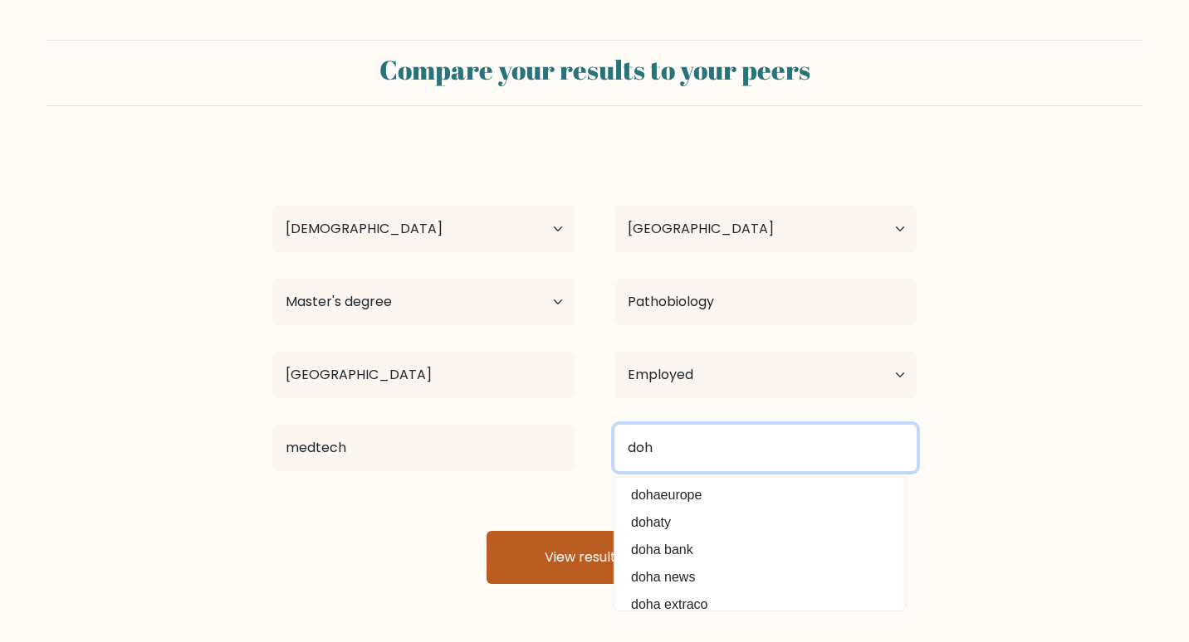
type input "doh"
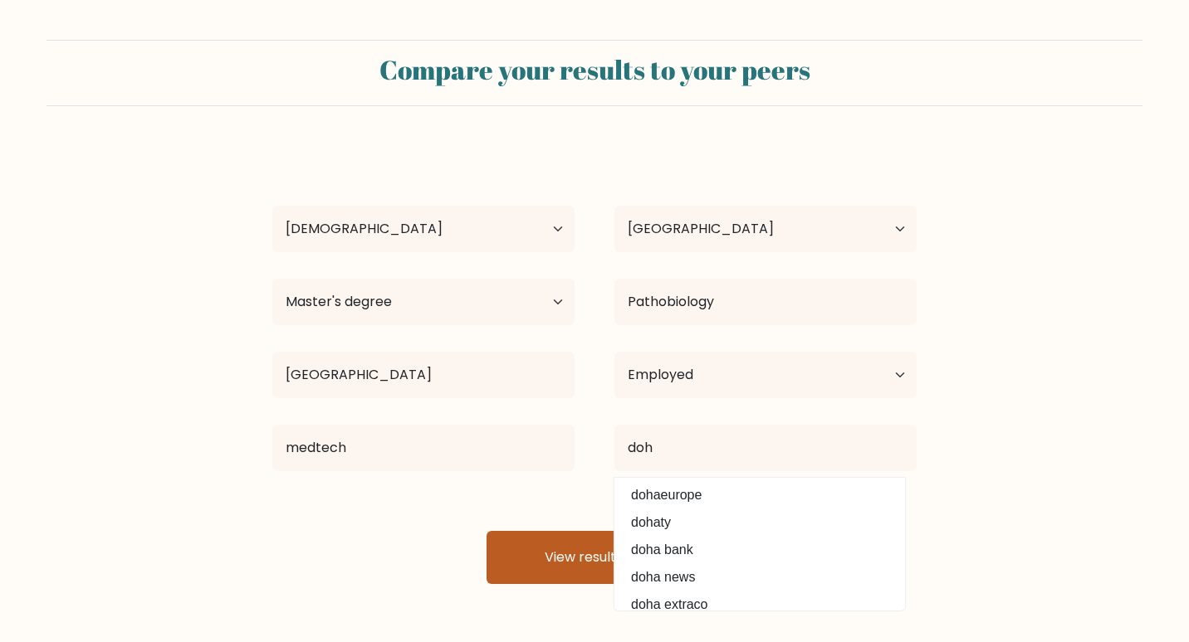
click at [560, 563] on button "View results" at bounding box center [594, 557] width 216 height 53
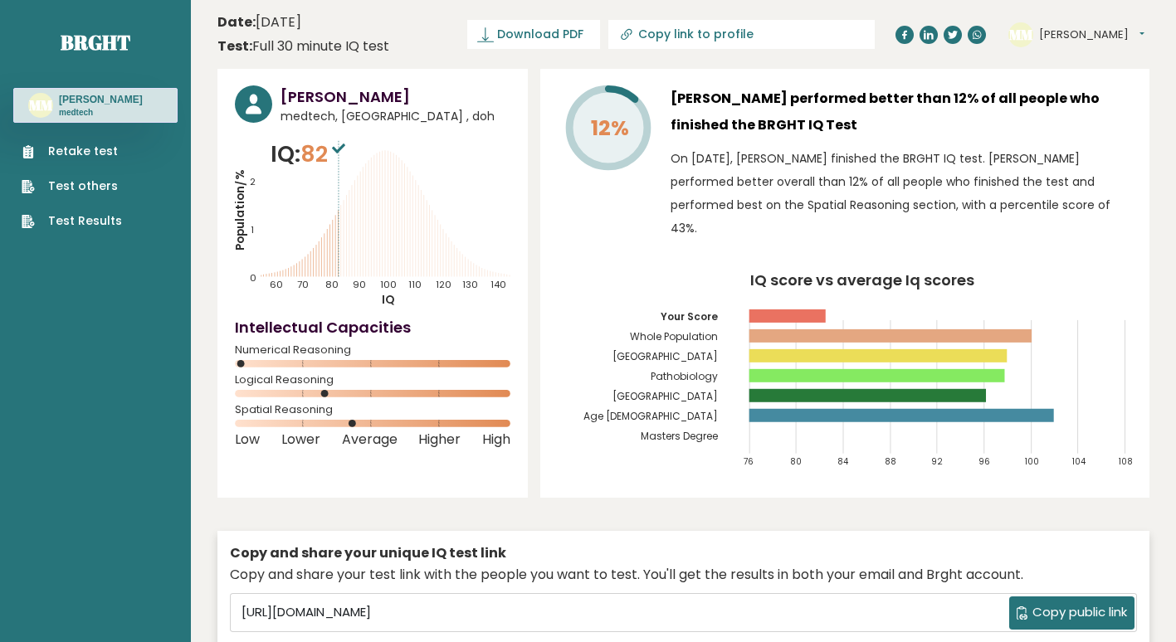
click at [1103, 606] on span "Copy public link" at bounding box center [1080, 612] width 95 height 19
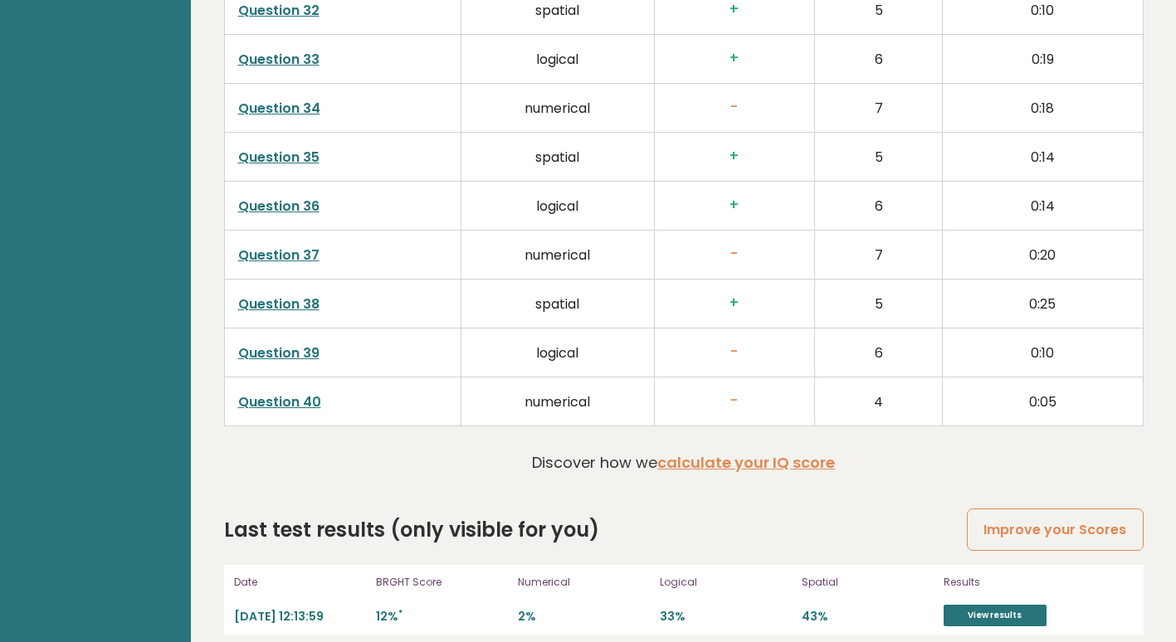
scroll to position [4287, 0]
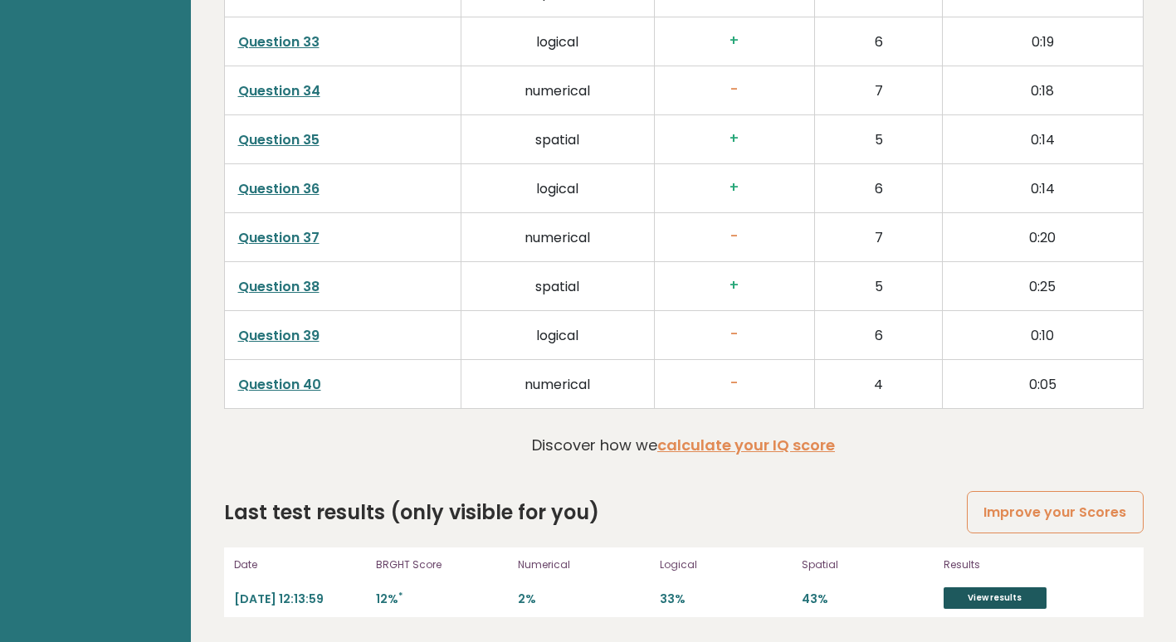
click at [960, 603] on link "View results" at bounding box center [995, 599] width 103 height 22
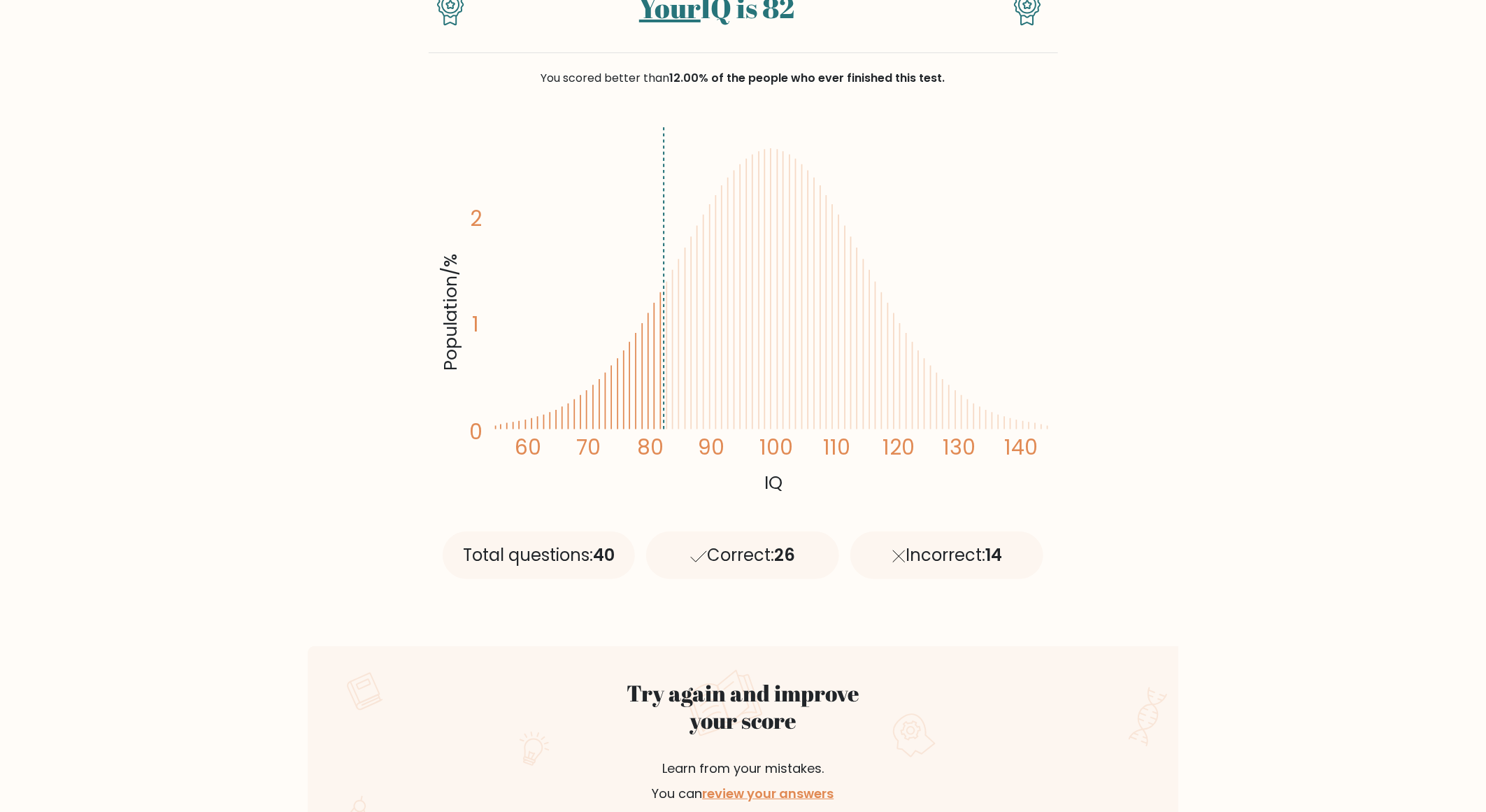
scroll to position [105, 0]
